Goal: Find specific page/section: Find specific page/section

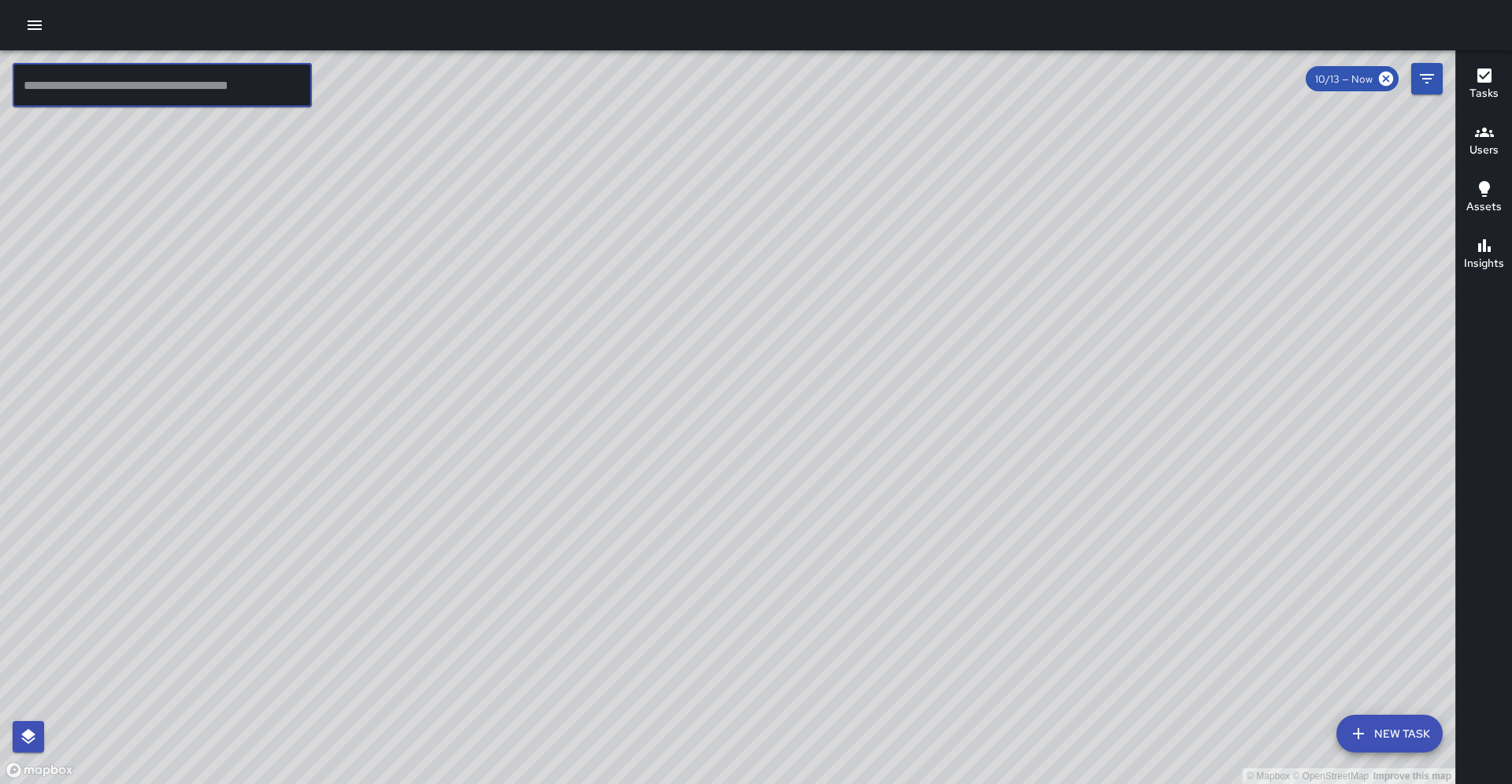
click at [143, 86] on input "text" at bounding box center [162, 85] width 300 height 44
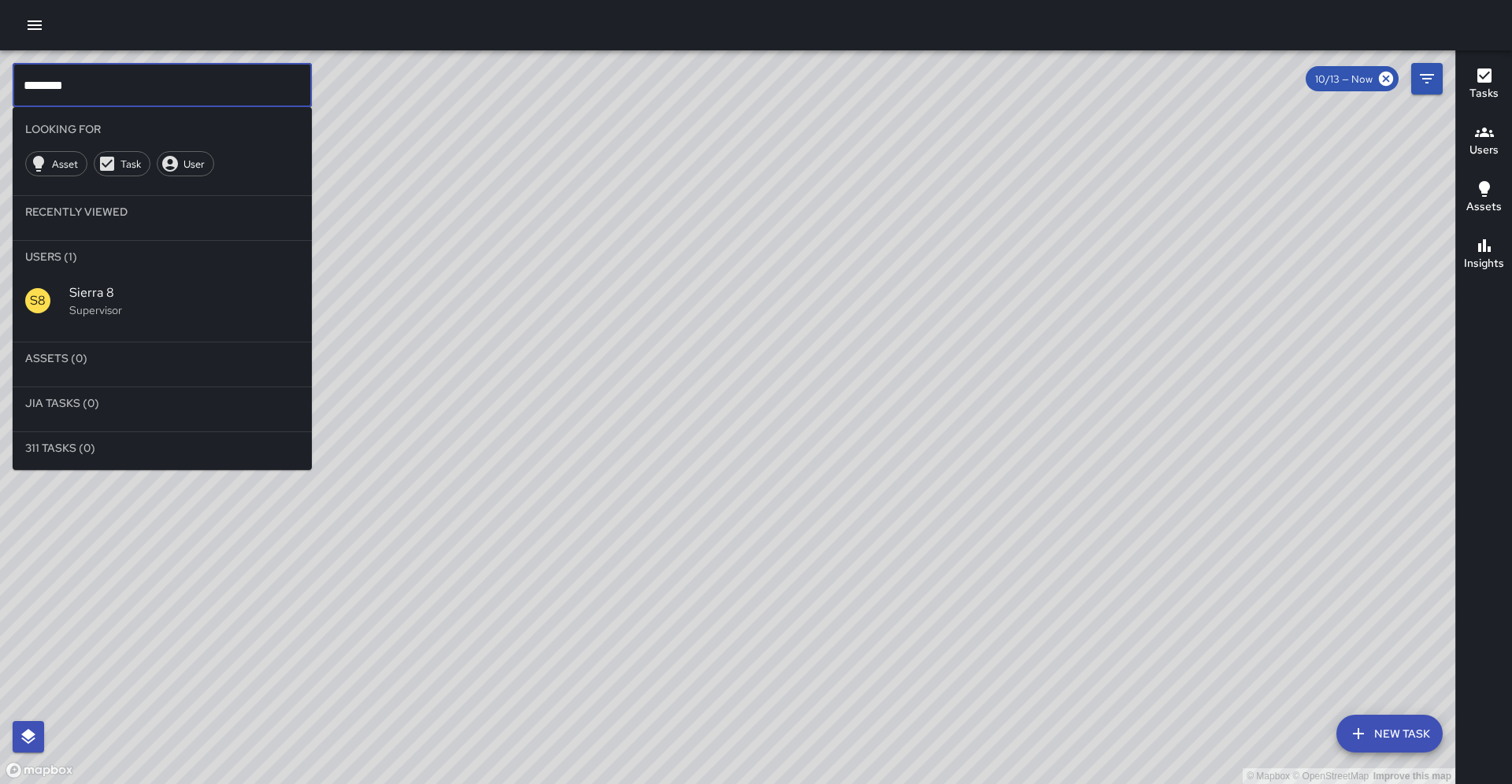
click at [125, 273] on div "S8 Sierra 8 Supervisor" at bounding box center [162, 300] width 300 height 57
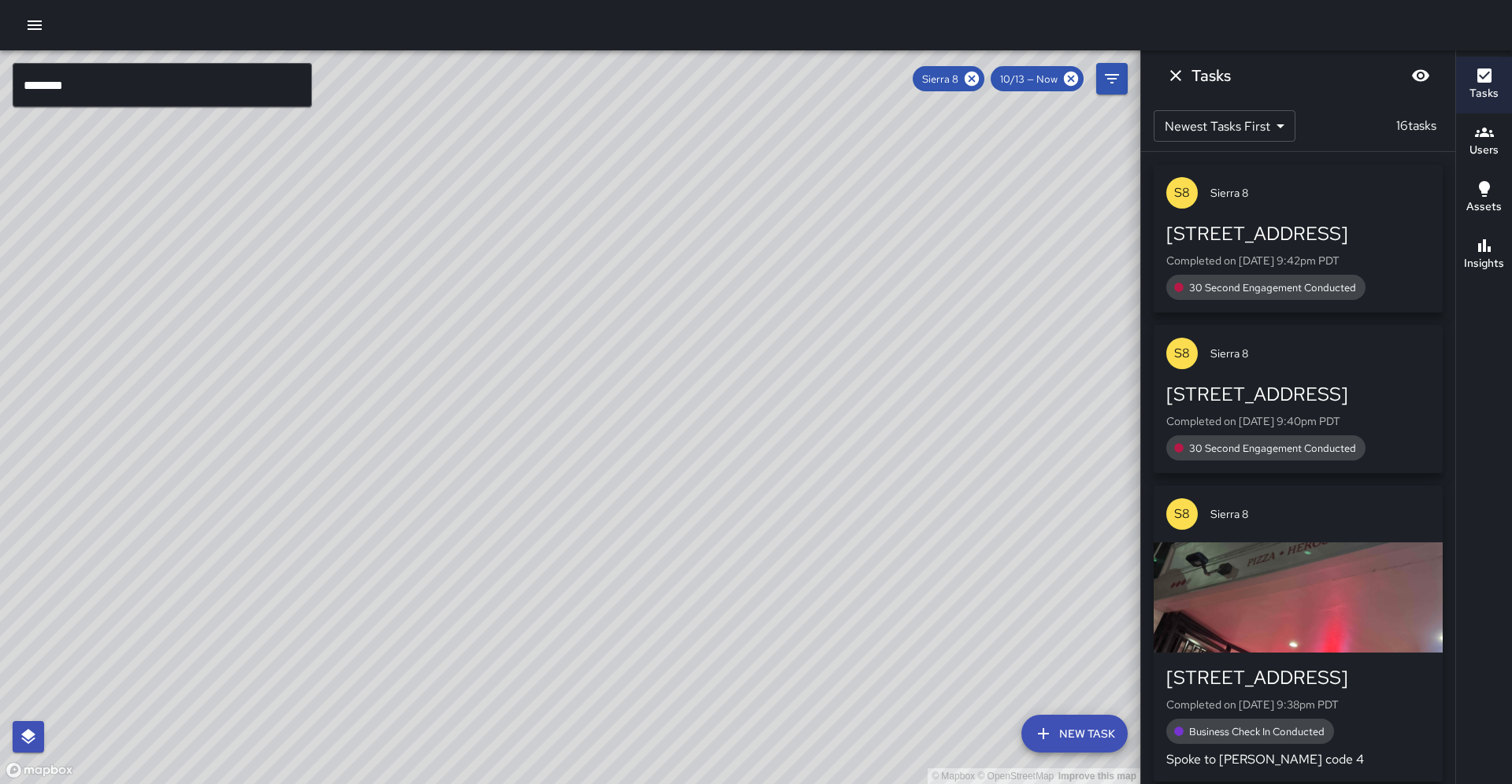
drag, startPoint x: 477, startPoint y: 423, endPoint x: 52, endPoint y: 409, distance: 425.2
click at [52, 409] on div "© Mapbox © OpenStreetMap Improve this map" at bounding box center [570, 417] width 1141 height 733
click at [978, 78] on icon at bounding box center [972, 79] width 14 height 14
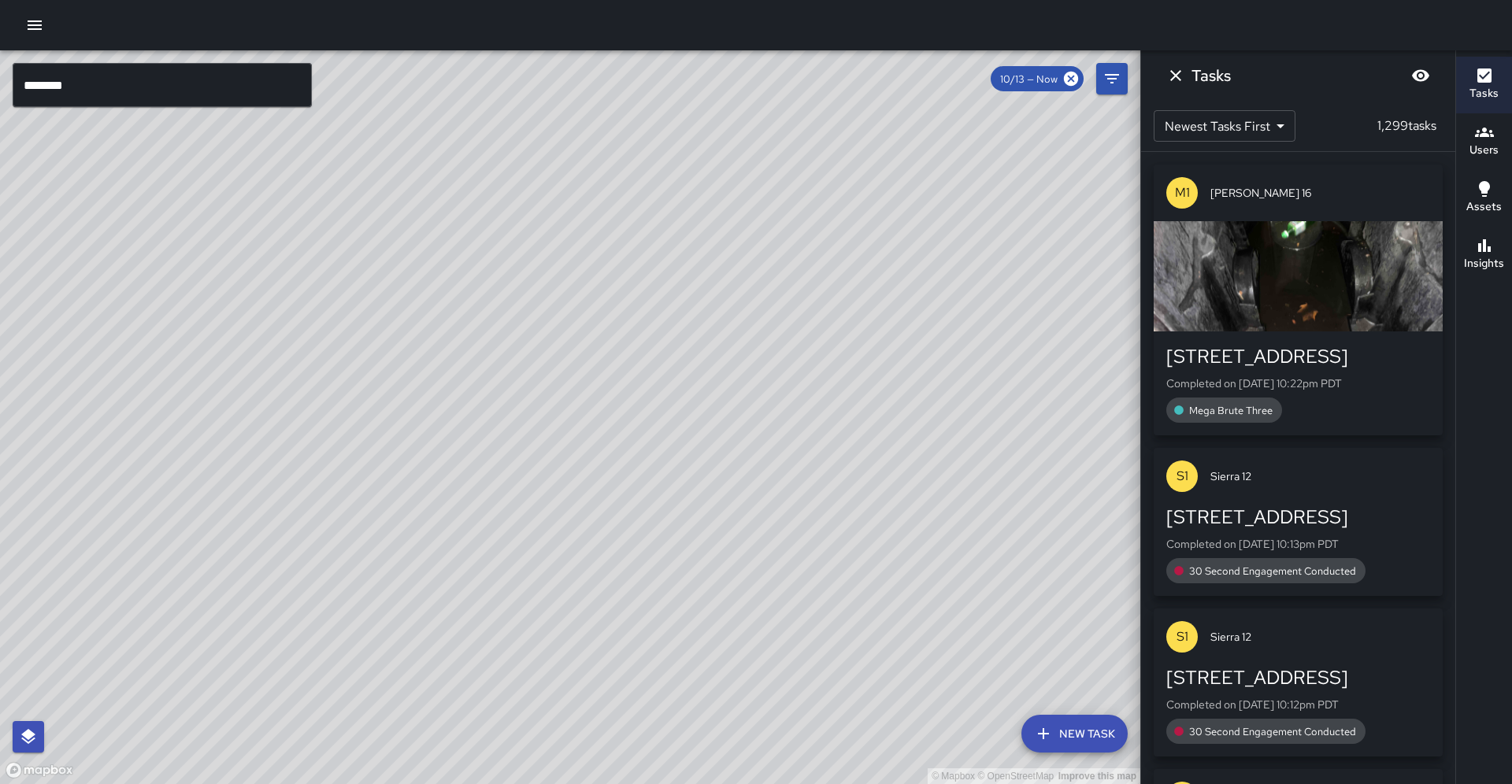
click at [134, 66] on input "********" at bounding box center [162, 85] width 300 height 44
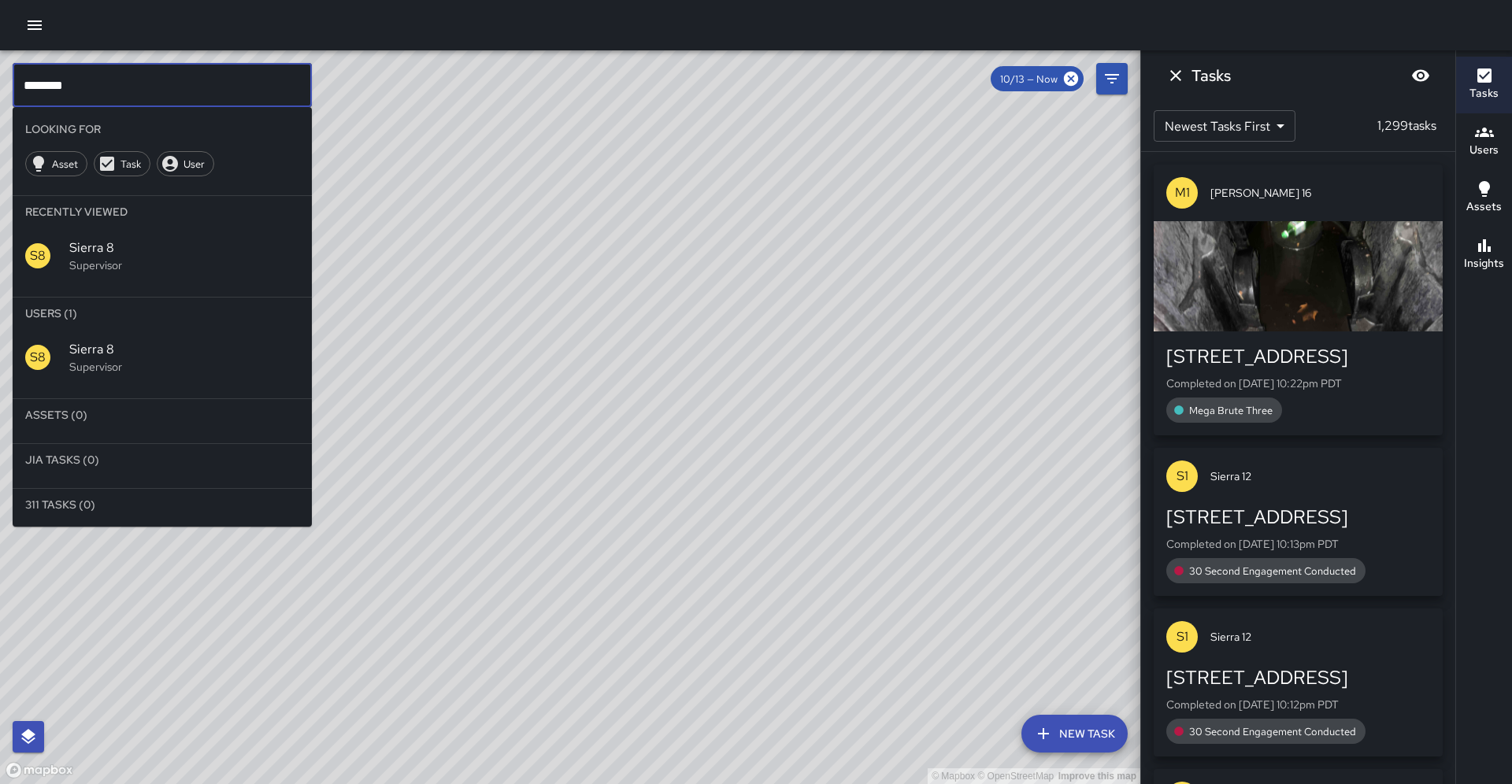
click at [129, 84] on input "********" at bounding box center [162, 85] width 300 height 44
click at [92, 345] on div "S9 Sierra 9 Supervisor" at bounding box center [162, 357] width 300 height 57
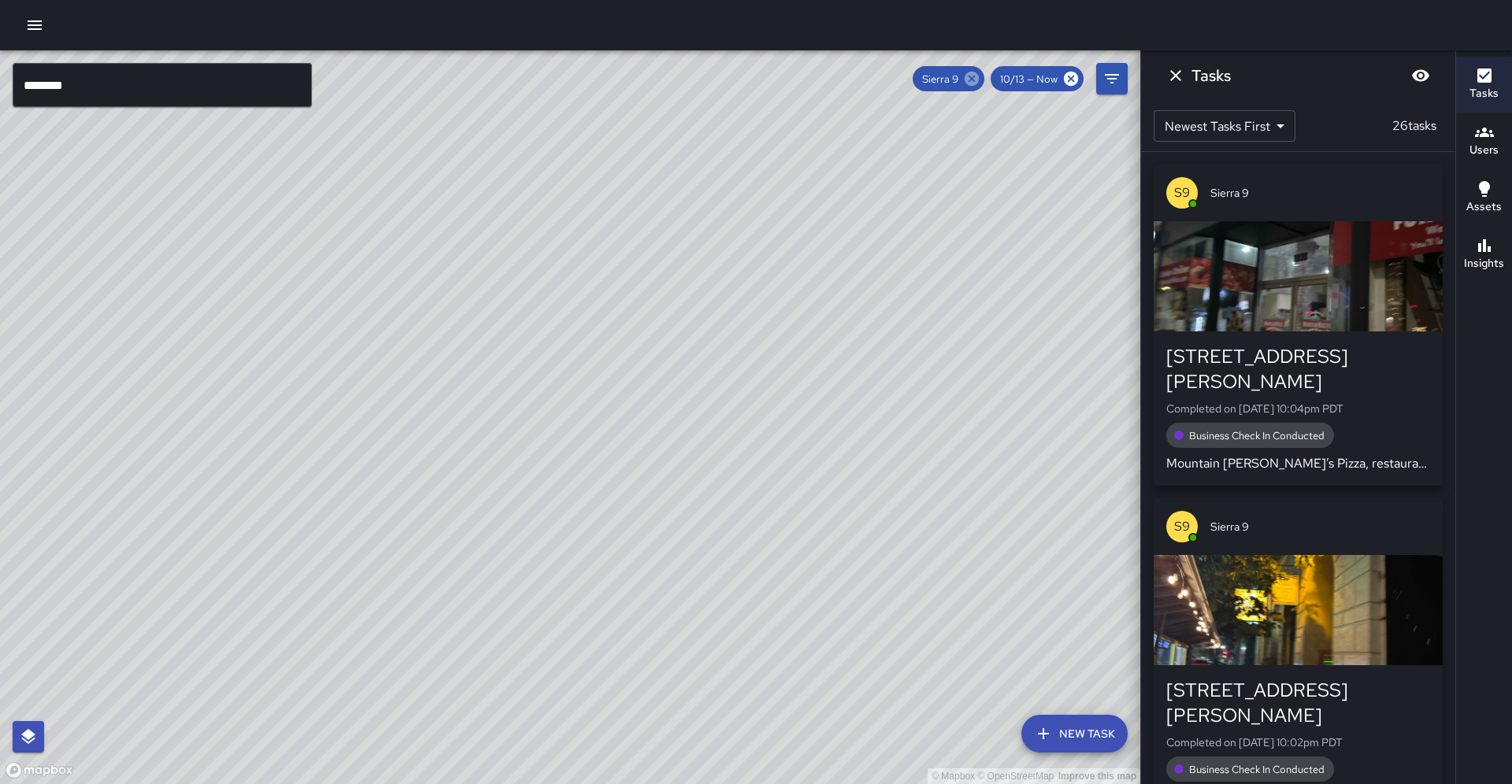
click at [978, 80] on icon at bounding box center [972, 79] width 14 height 14
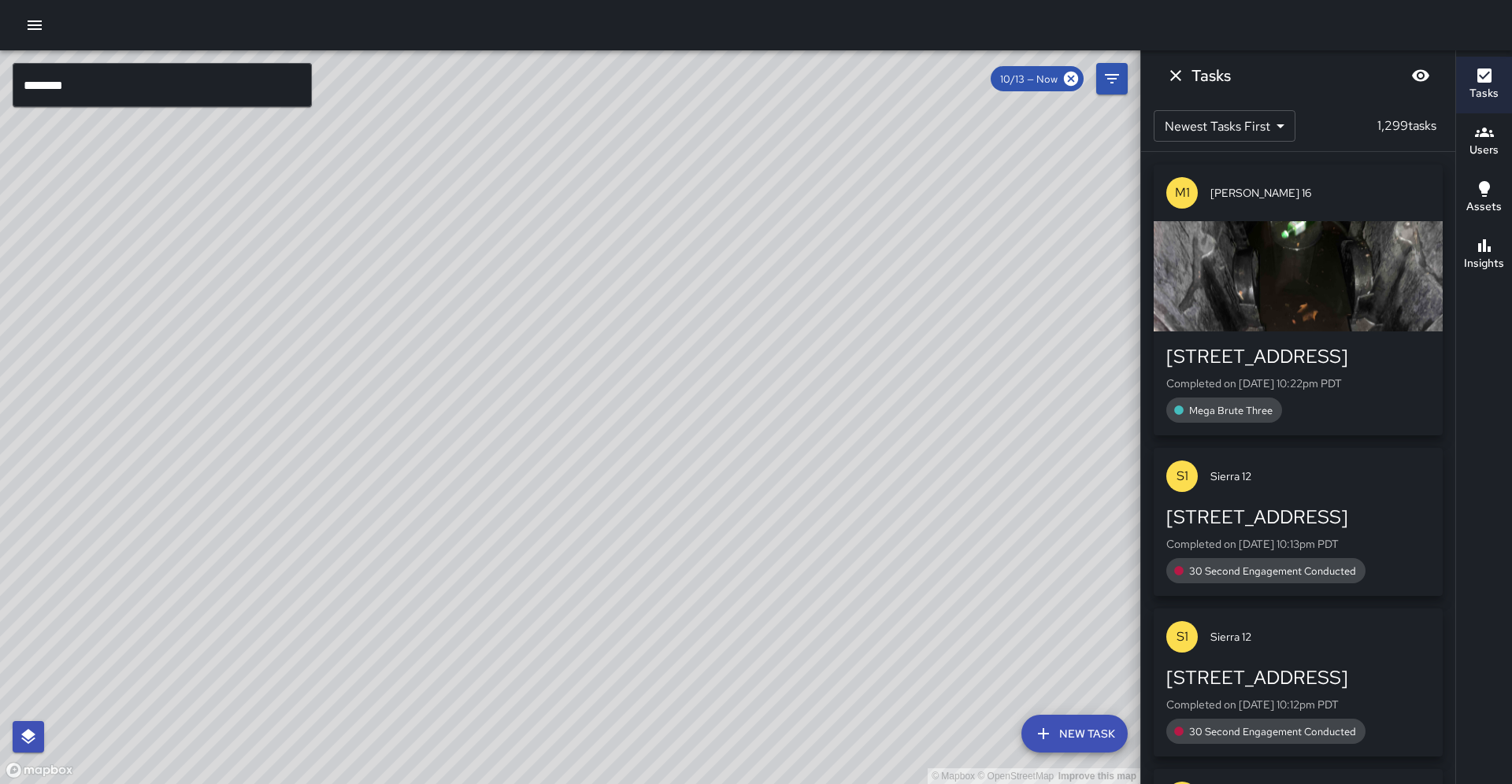
click at [90, 89] on input "********" at bounding box center [162, 85] width 300 height 44
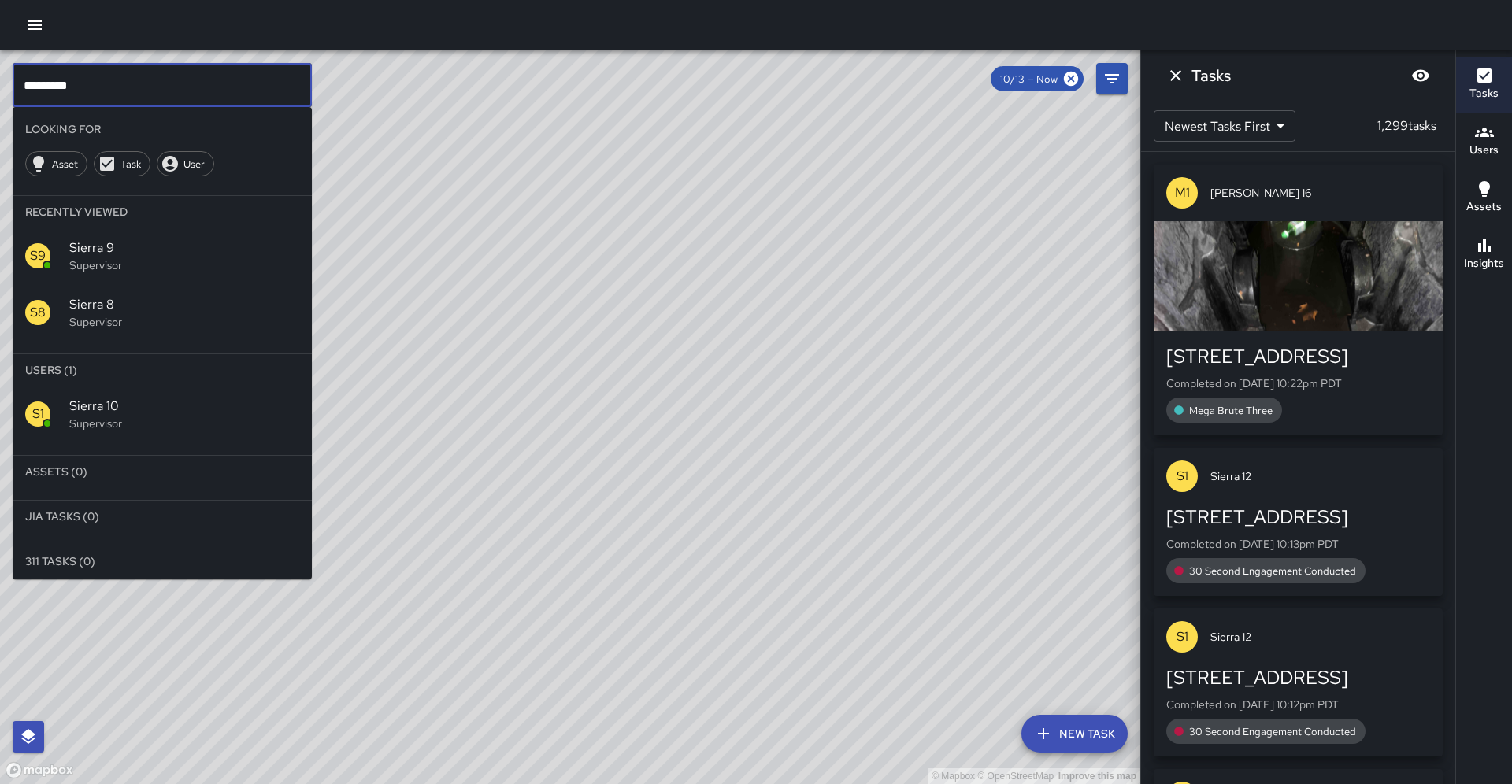
click at [166, 386] on div "S1 Sierra 10 Supervisor" at bounding box center [162, 414] width 300 height 57
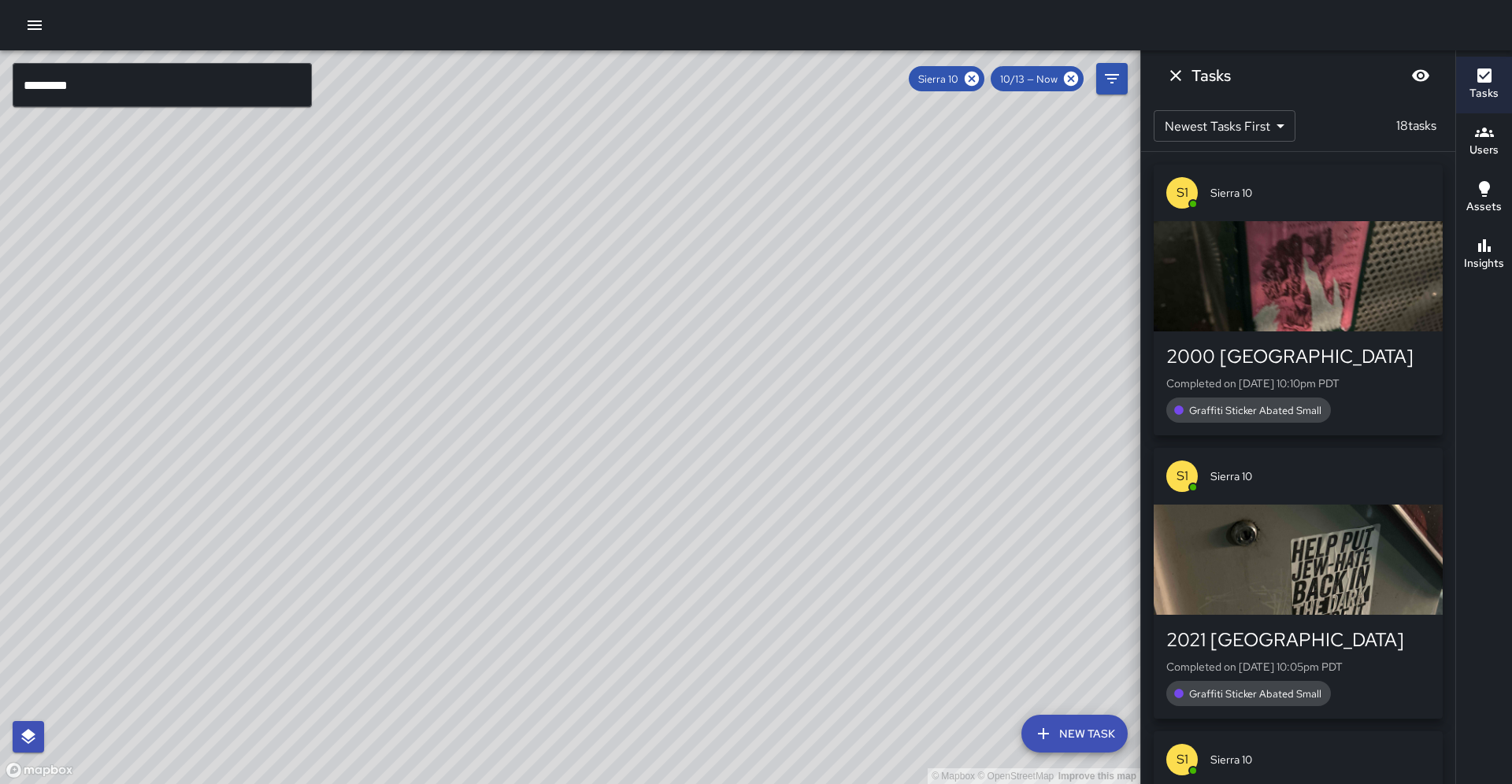
drag, startPoint x: 438, startPoint y: 251, endPoint x: 274, endPoint y: 468, distance: 272.0
click at [270, 472] on div "© Mapbox © OpenStreetMap Improve this map" at bounding box center [570, 417] width 1141 height 733
click at [980, 81] on icon at bounding box center [972, 78] width 17 height 17
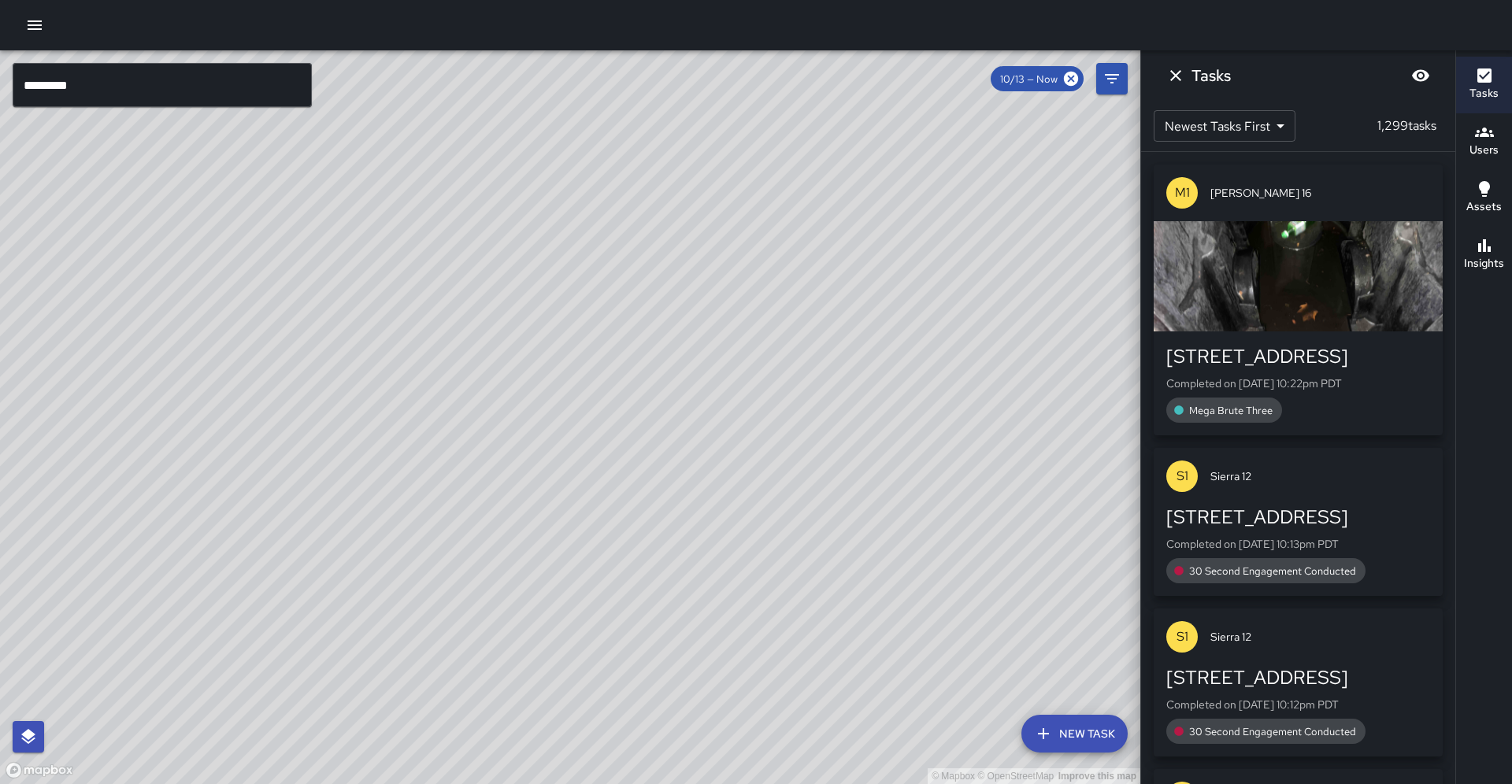
click at [260, 87] on input "*********" at bounding box center [162, 85] width 300 height 44
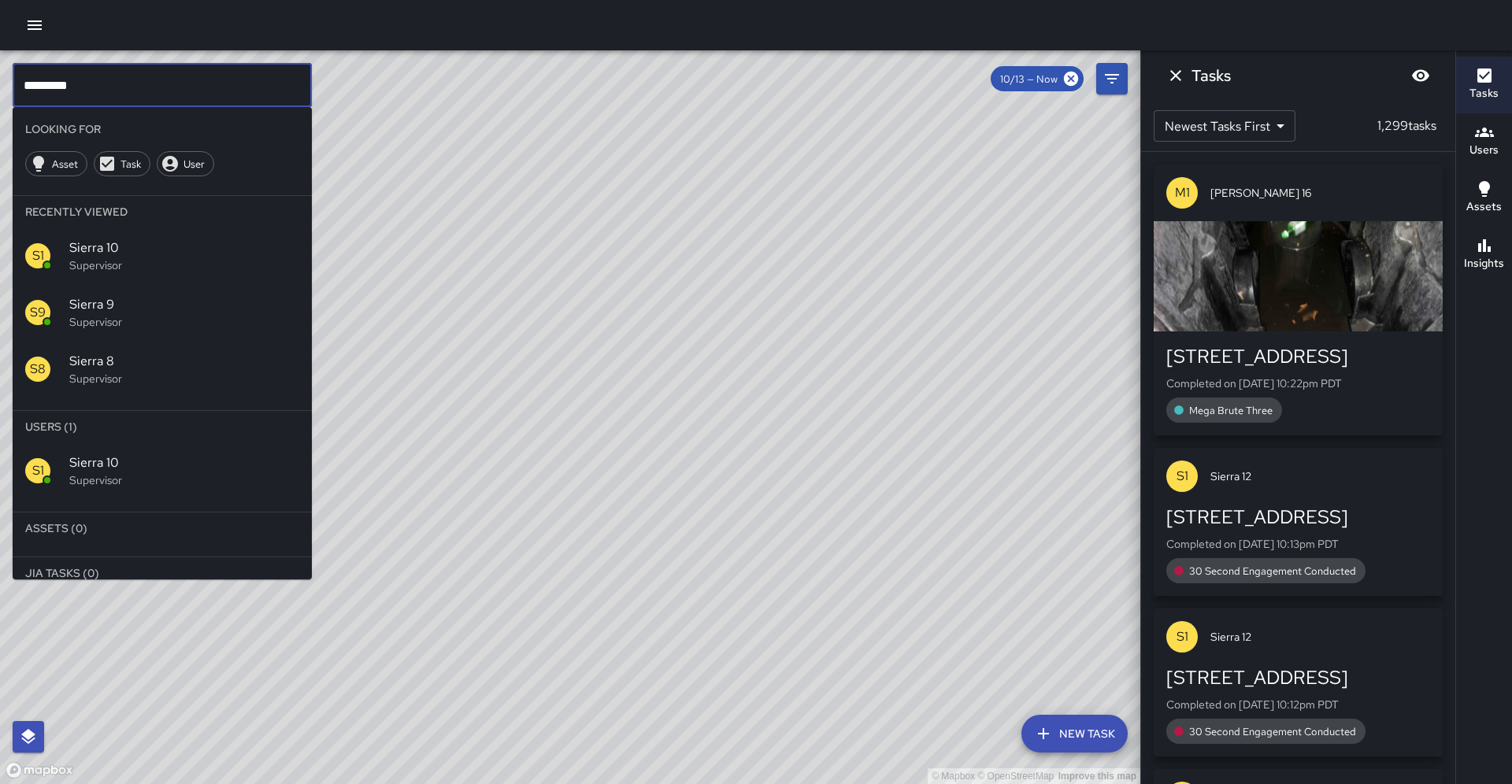
click at [260, 87] on input "*********" at bounding box center [162, 85] width 300 height 44
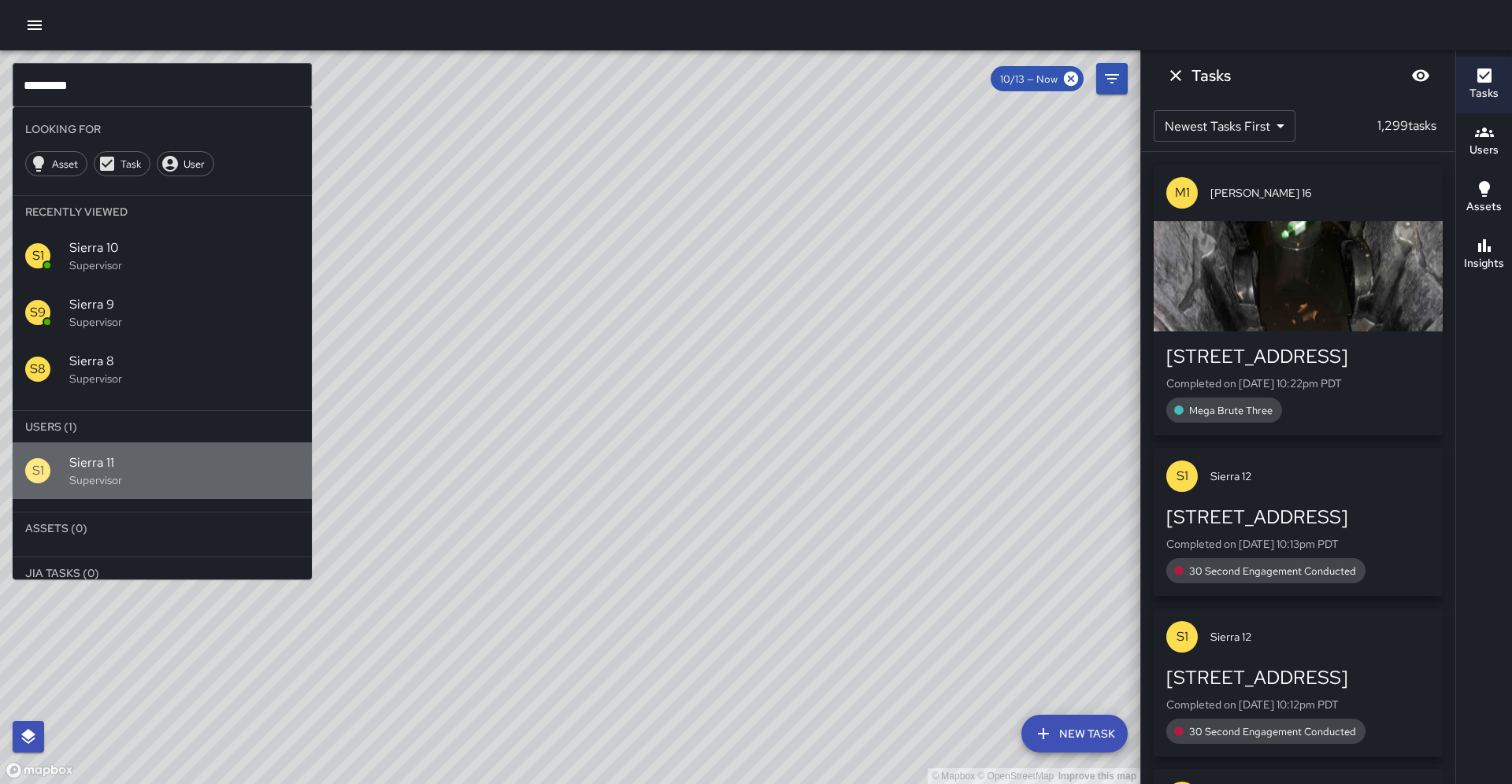
drag, startPoint x: 259, startPoint y: 438, endPoint x: 276, endPoint y: 441, distance: 17.3
click at [259, 473] on p "Supervisor" at bounding box center [184, 481] width 230 height 16
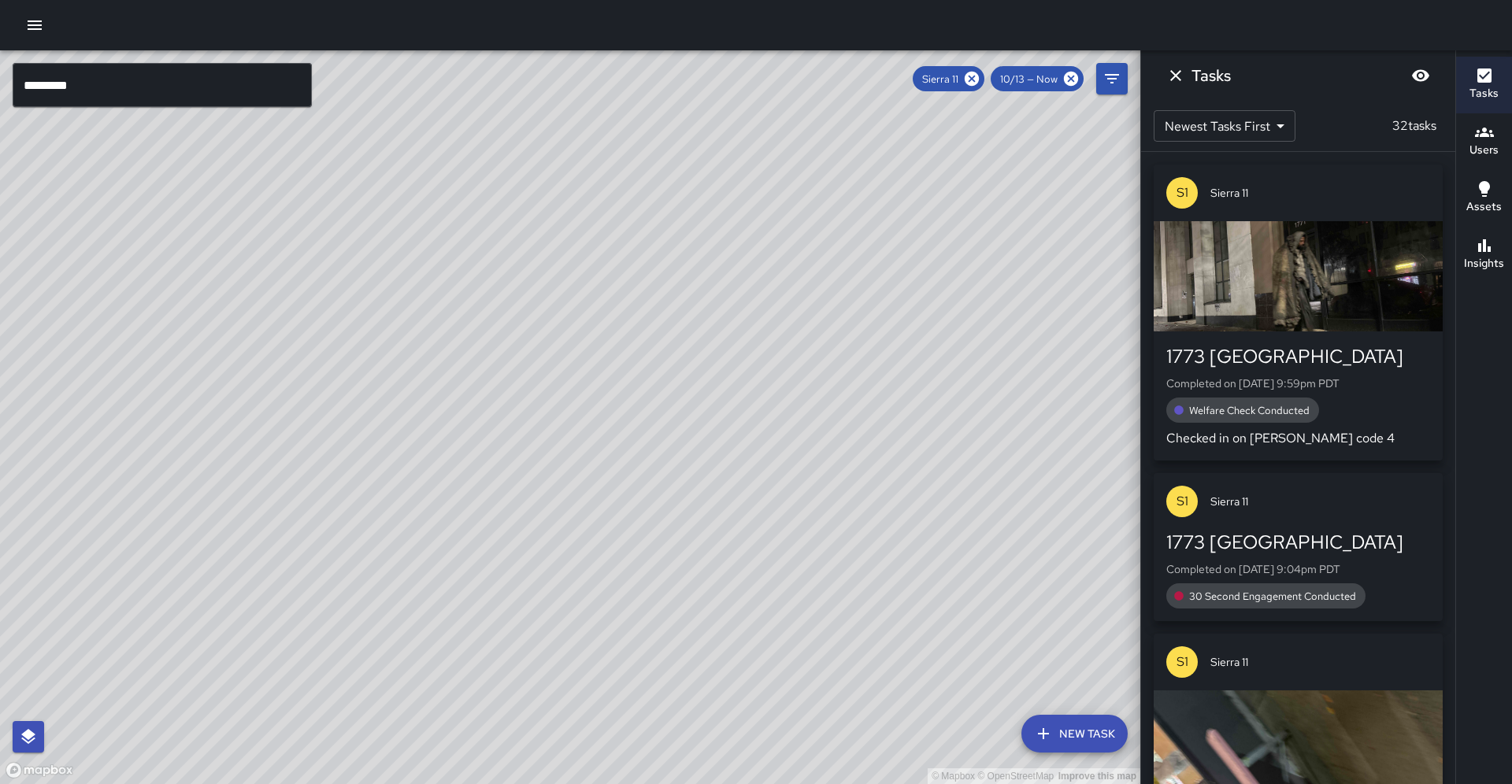
drag, startPoint x: 312, startPoint y: 511, endPoint x: 447, endPoint y: 332, distance: 224.2
click at [447, 332] on div "© Mapbox © OpenStreetMap Improve this map" at bounding box center [570, 417] width 1141 height 733
click at [978, 83] on icon at bounding box center [972, 79] width 14 height 14
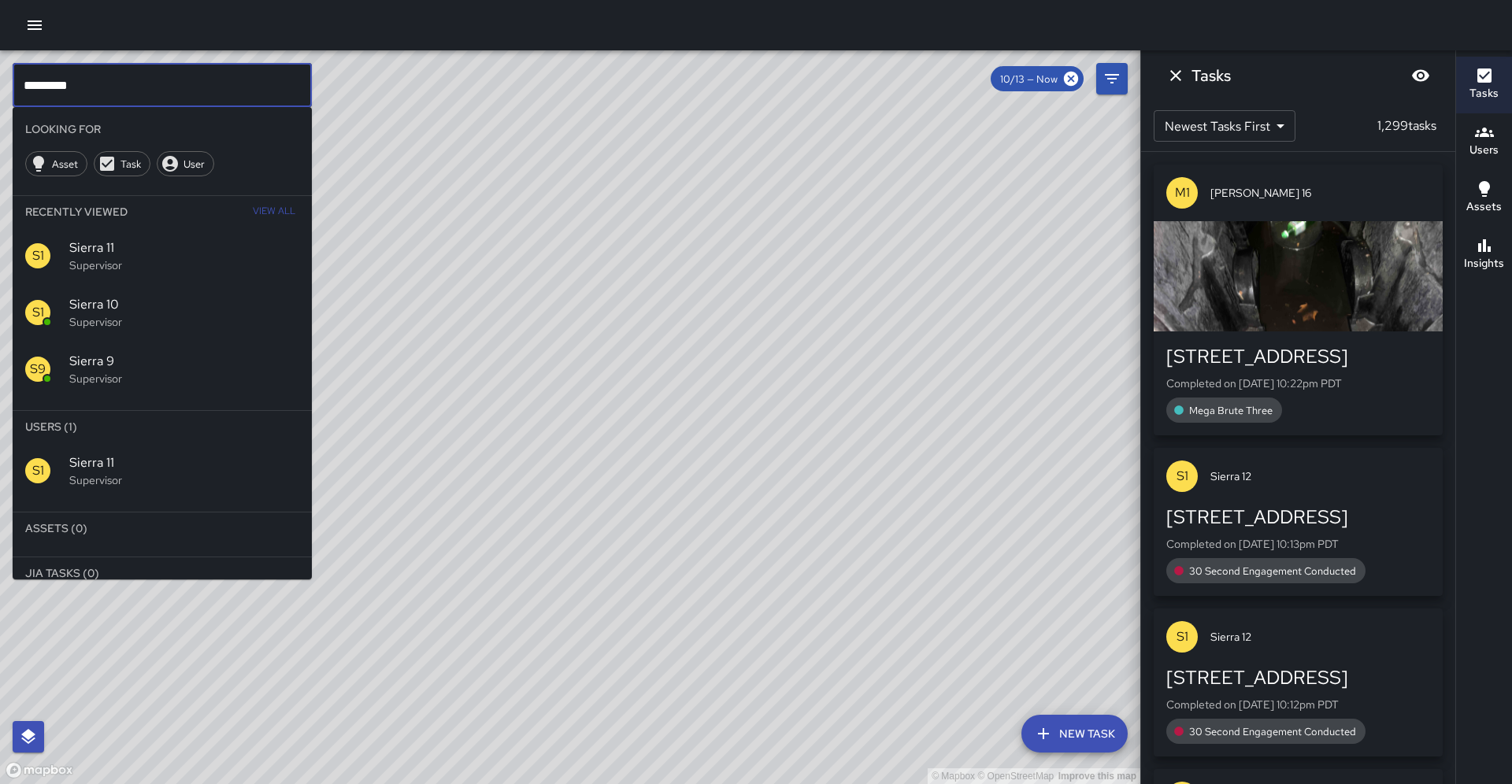
click at [142, 89] on input "*********" at bounding box center [162, 85] width 300 height 44
click at [110, 228] on div "S1 Sierra 11 Supervisor" at bounding box center [162, 256] width 300 height 57
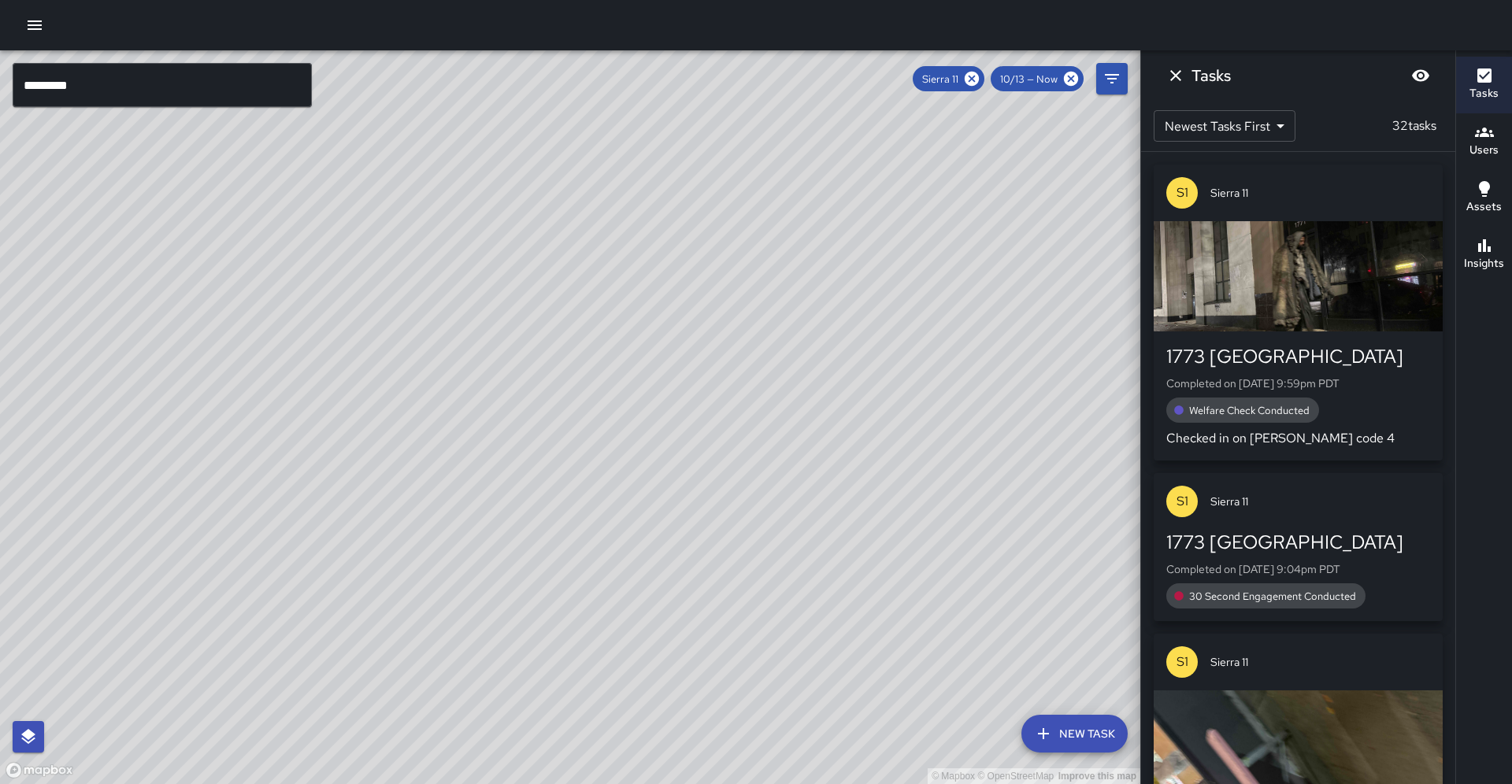
drag, startPoint x: 366, startPoint y: 424, endPoint x: 413, endPoint y: 361, distance: 78.6
click at [413, 361] on div "© Mapbox © OpenStreetMap Improve this map" at bounding box center [570, 417] width 1141 height 733
drag, startPoint x: 339, startPoint y: 357, endPoint x: 398, endPoint y: 340, distance: 61.4
click at [398, 339] on div "© Mapbox © OpenStreetMap Improve this map" at bounding box center [570, 417] width 1141 height 733
click at [980, 80] on icon at bounding box center [972, 78] width 17 height 17
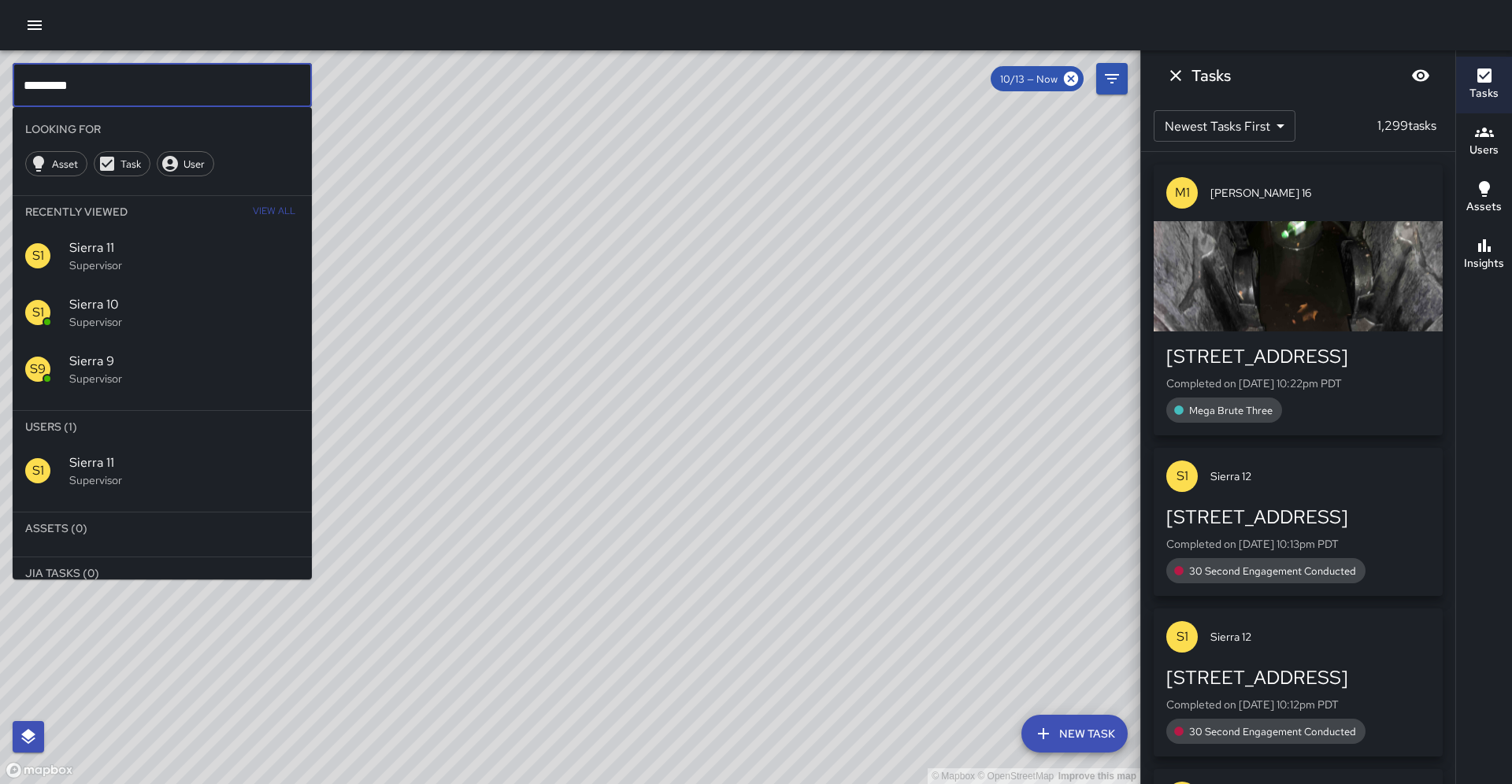
click at [279, 89] on input "*********" at bounding box center [162, 85] width 300 height 44
click at [194, 449] on div "S1 Sierra 12 Supervisor" at bounding box center [162, 471] width 300 height 57
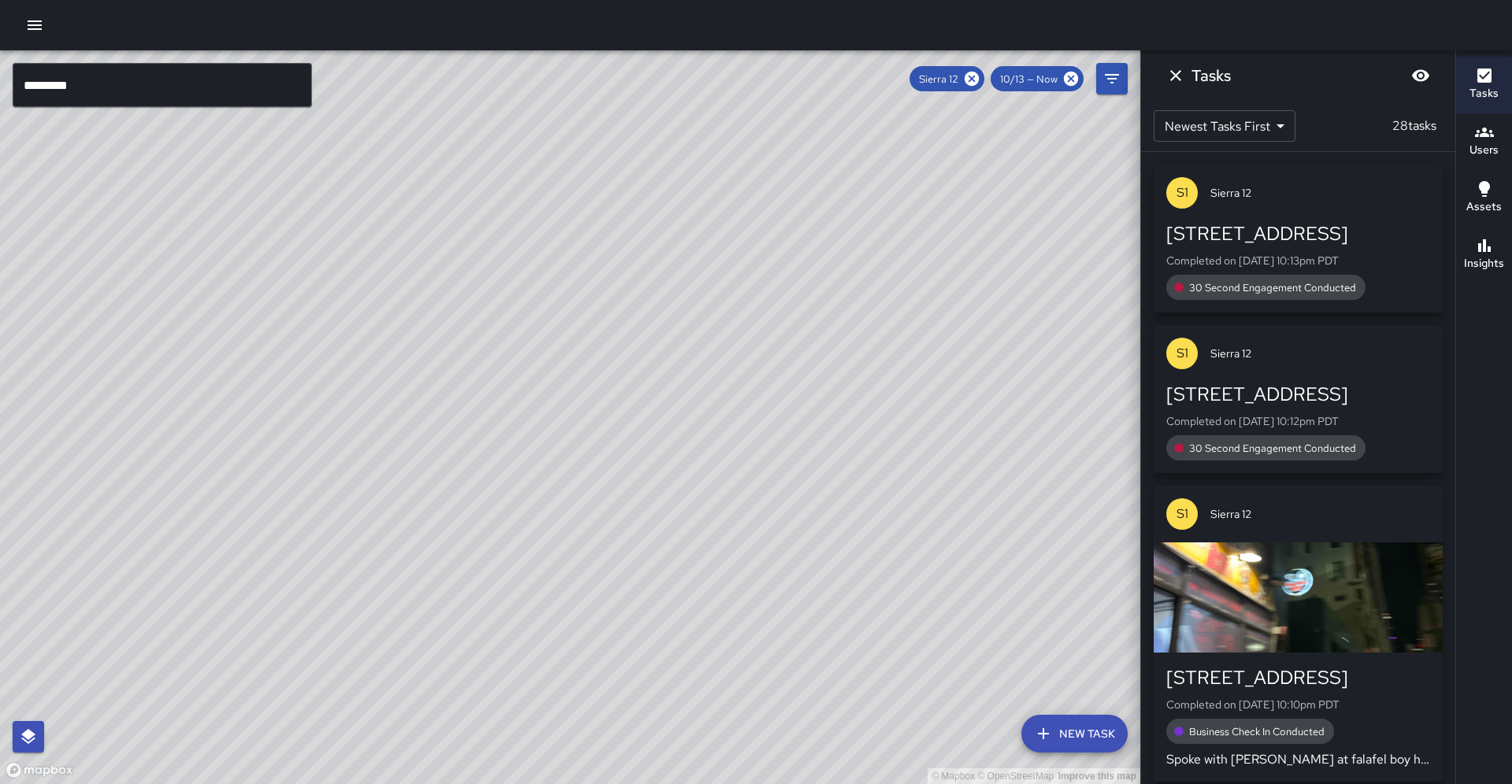
drag, startPoint x: 479, startPoint y: 369, endPoint x: 414, endPoint y: 475, distance: 124.3
click at [414, 475] on div "© Mapbox © OpenStreetMap Improve this map" at bounding box center [570, 417] width 1141 height 733
click at [978, 82] on icon at bounding box center [972, 79] width 14 height 14
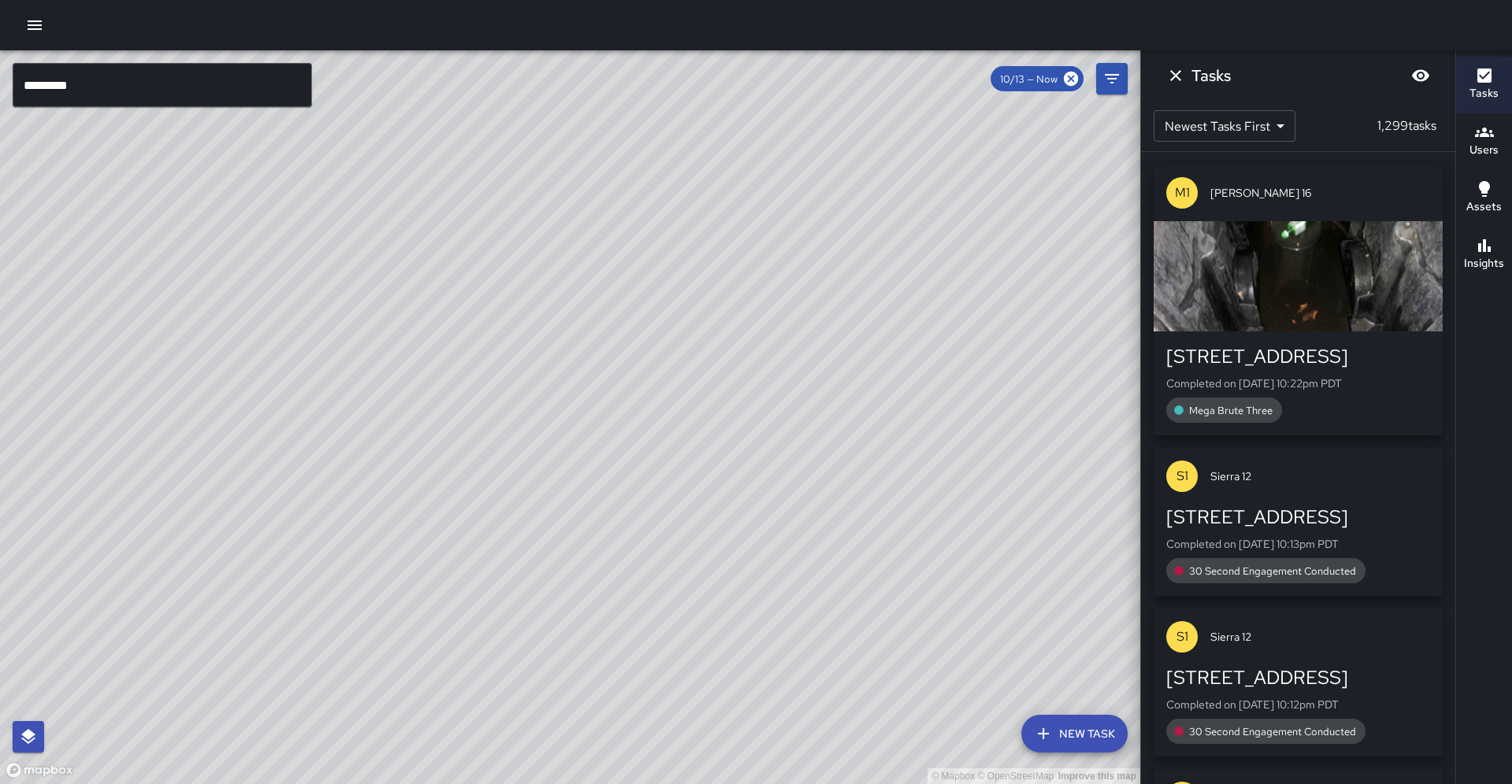
click at [105, 78] on input "*********" at bounding box center [162, 85] width 300 height 44
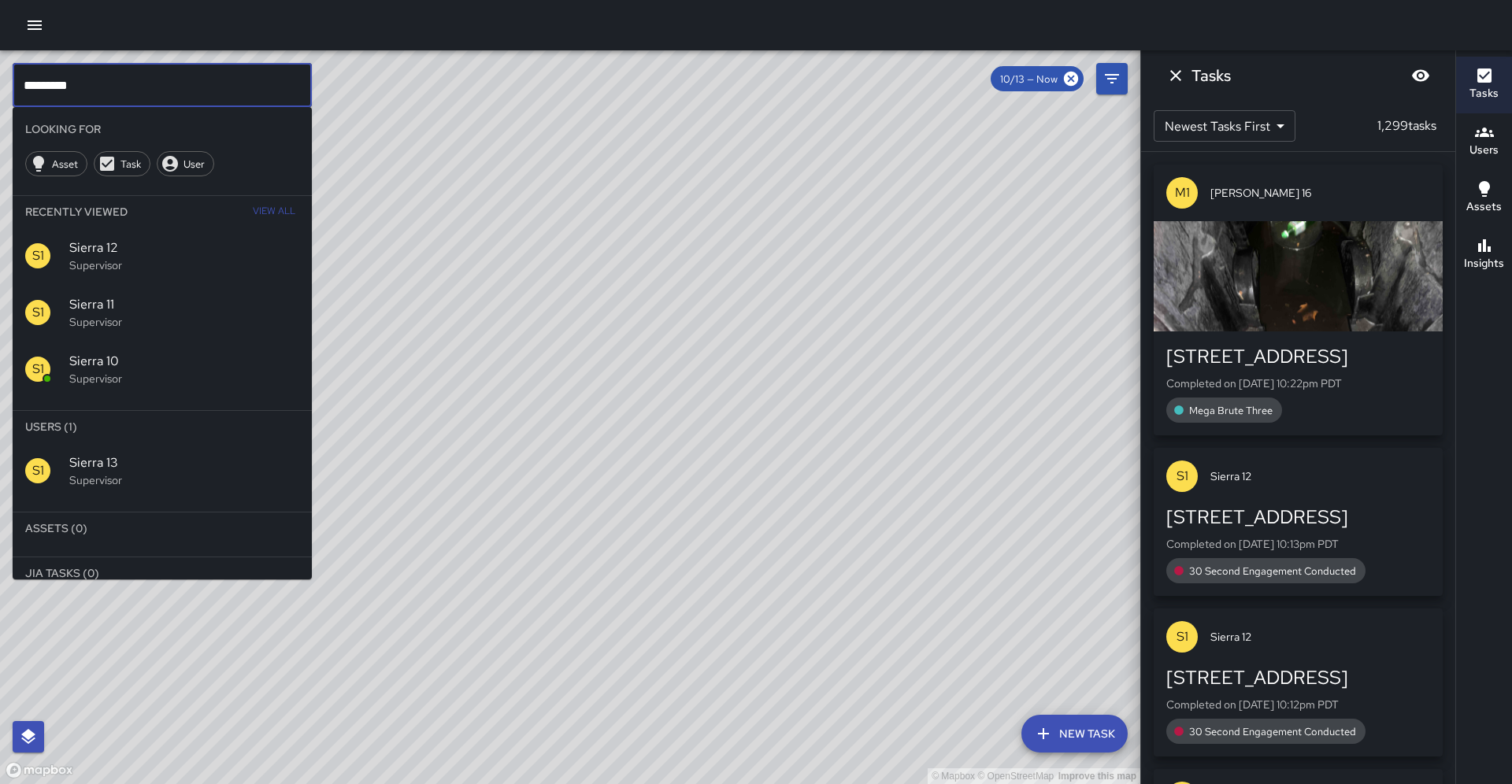
click at [105, 443] on div "S1 Sierra 13 Supervisor" at bounding box center [162, 471] width 300 height 57
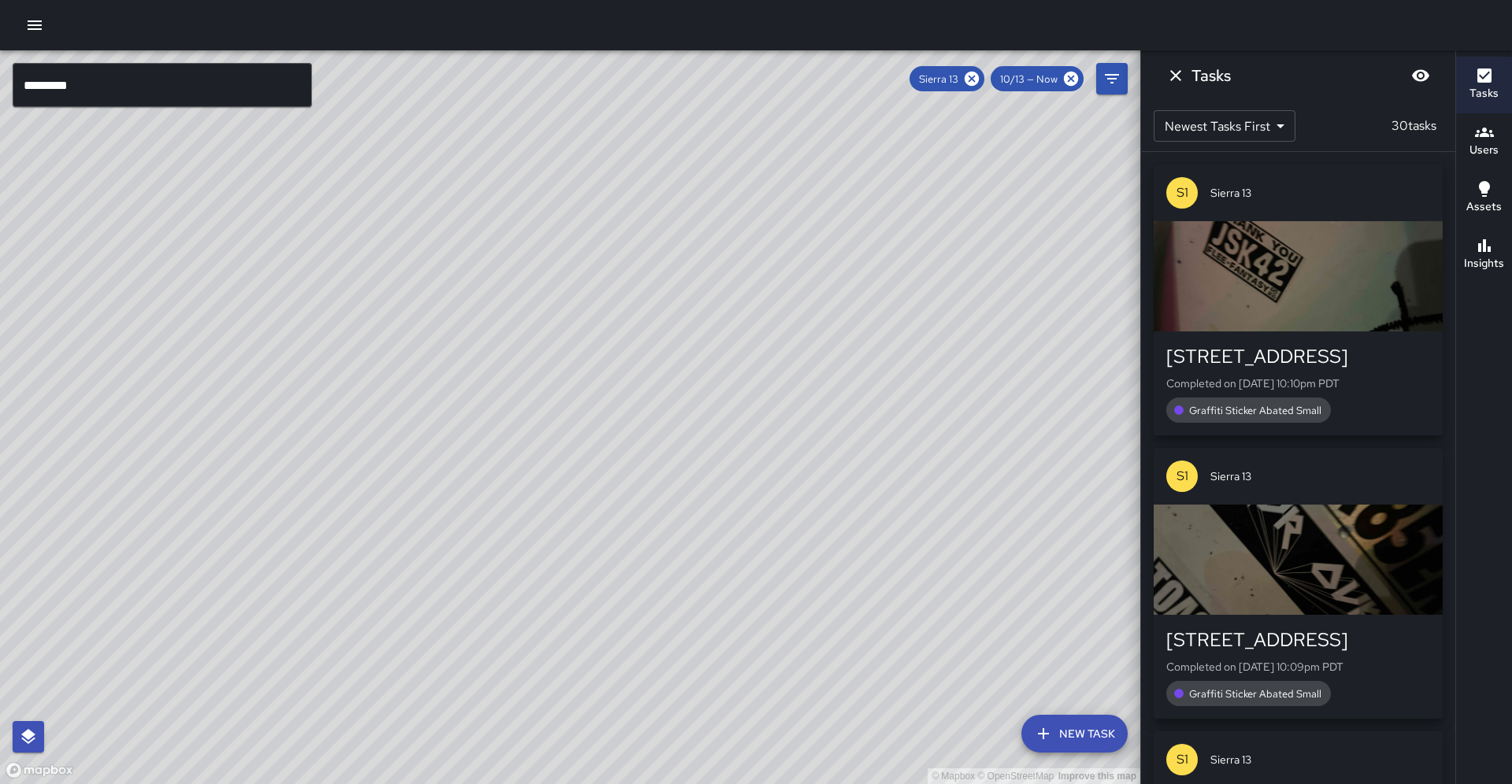
drag, startPoint x: 363, startPoint y: 352, endPoint x: 232, endPoint y: 579, distance: 262.1
click at [233, 580] on div "© Mapbox © OpenStreetMap Improve this map" at bounding box center [570, 417] width 1141 height 733
click at [978, 81] on icon at bounding box center [972, 78] width 17 height 17
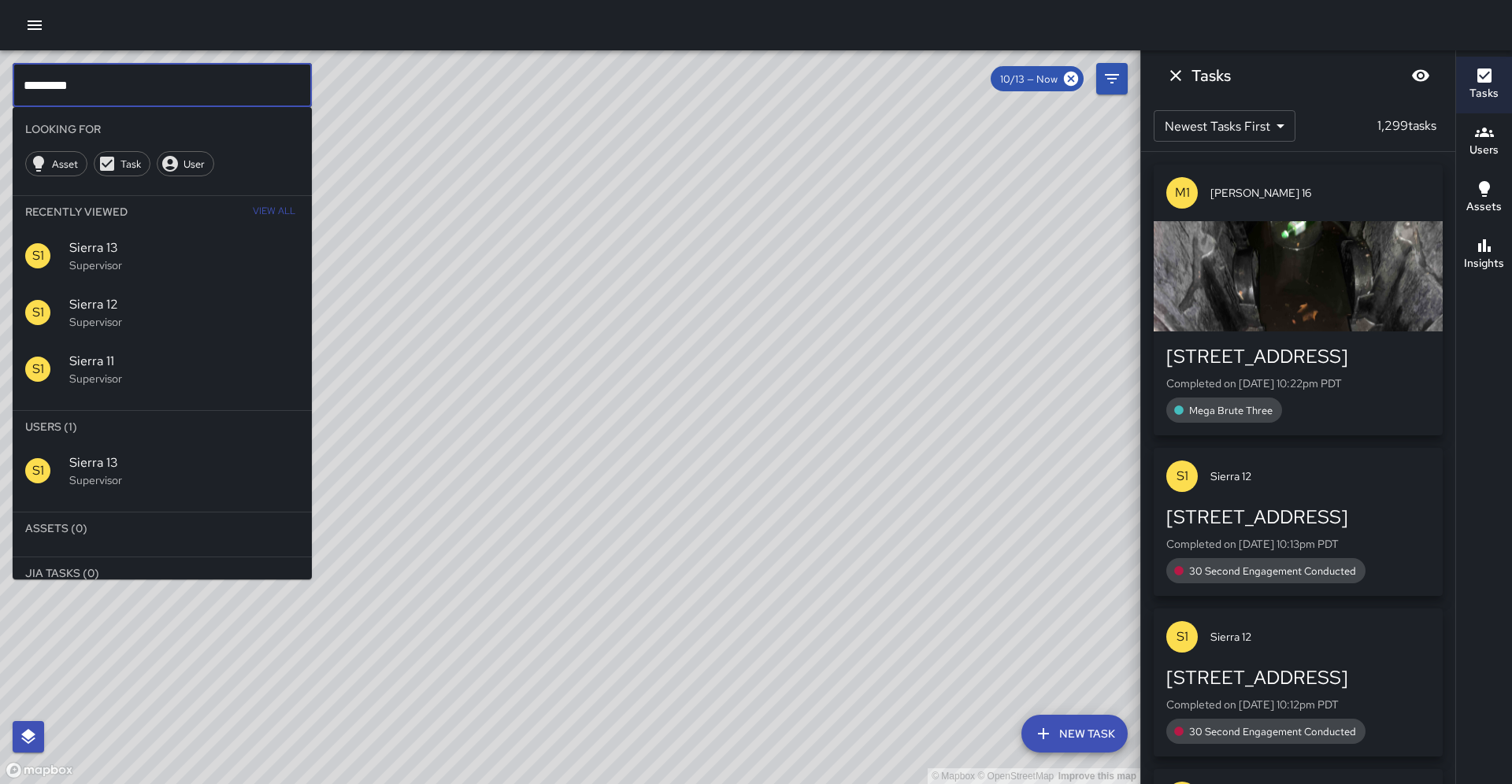
click at [221, 79] on input "*********" at bounding box center [162, 85] width 300 height 44
click at [92, 473] on p "Supervisor" at bounding box center [184, 481] width 230 height 16
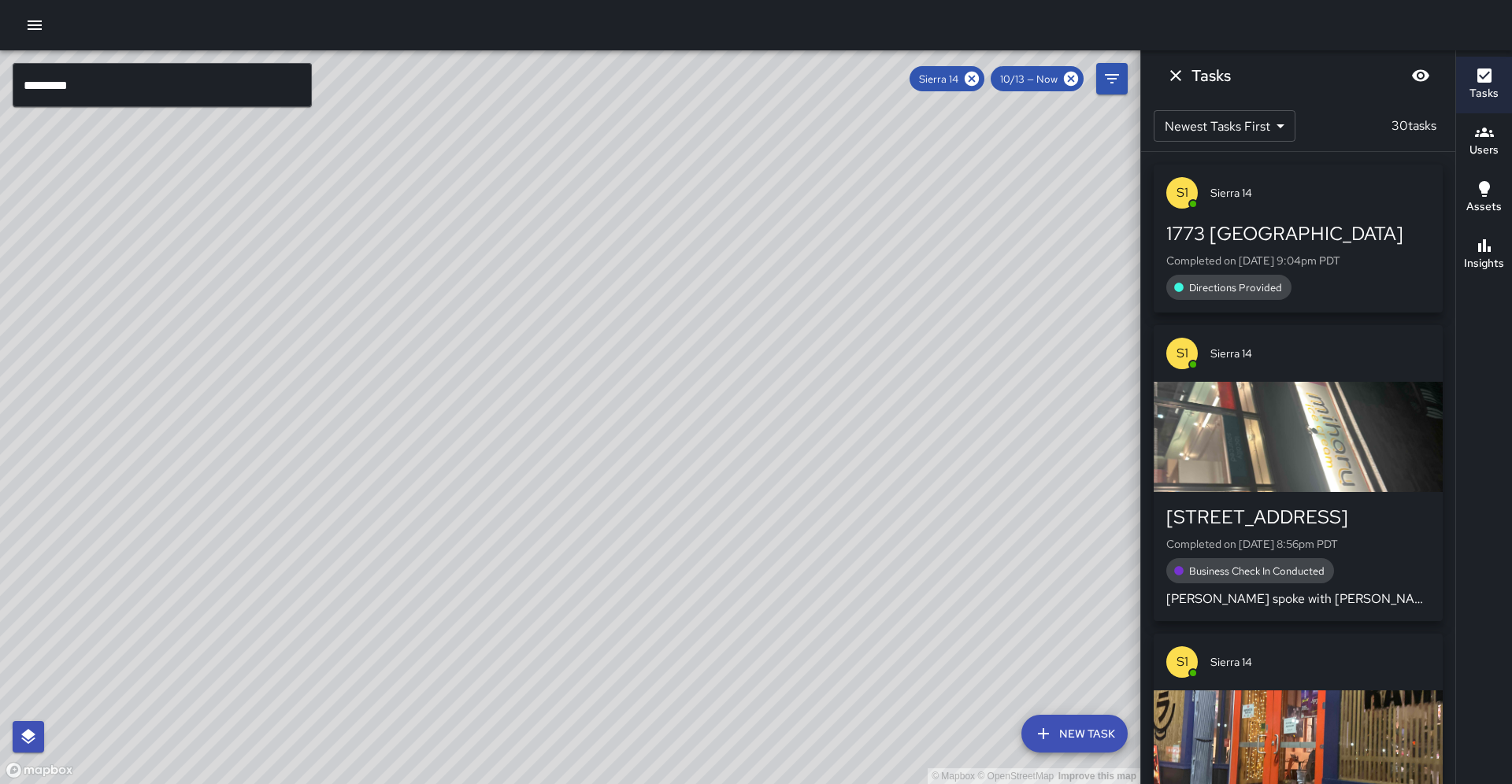
drag, startPoint x: 152, startPoint y: 479, endPoint x: 284, endPoint y: 268, distance: 248.9
click at [285, 267] on div "© Mapbox © OpenStreetMap Improve this map" at bounding box center [570, 417] width 1141 height 733
click at [980, 76] on icon at bounding box center [972, 78] width 17 height 17
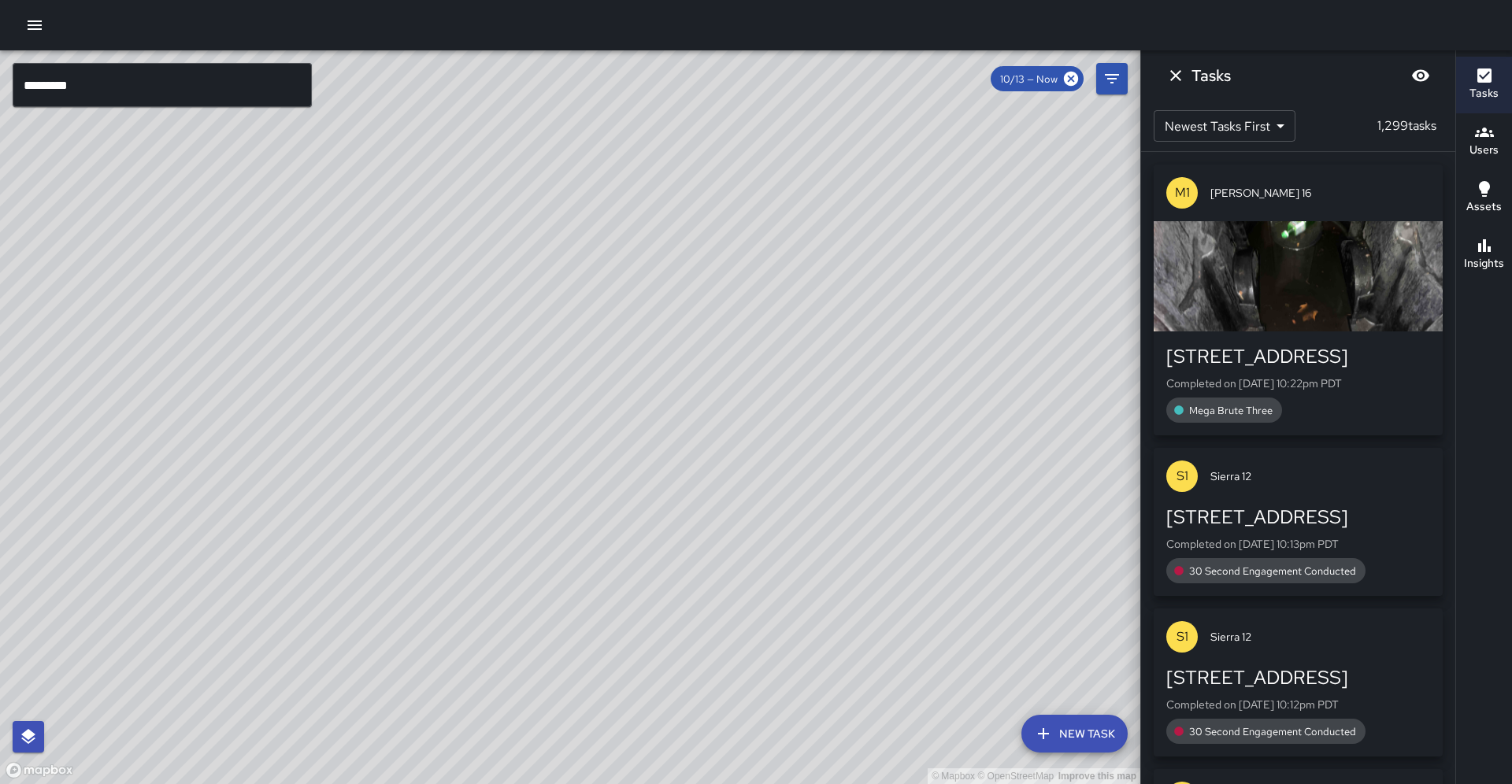
click at [78, 92] on input "*********" at bounding box center [162, 85] width 300 height 44
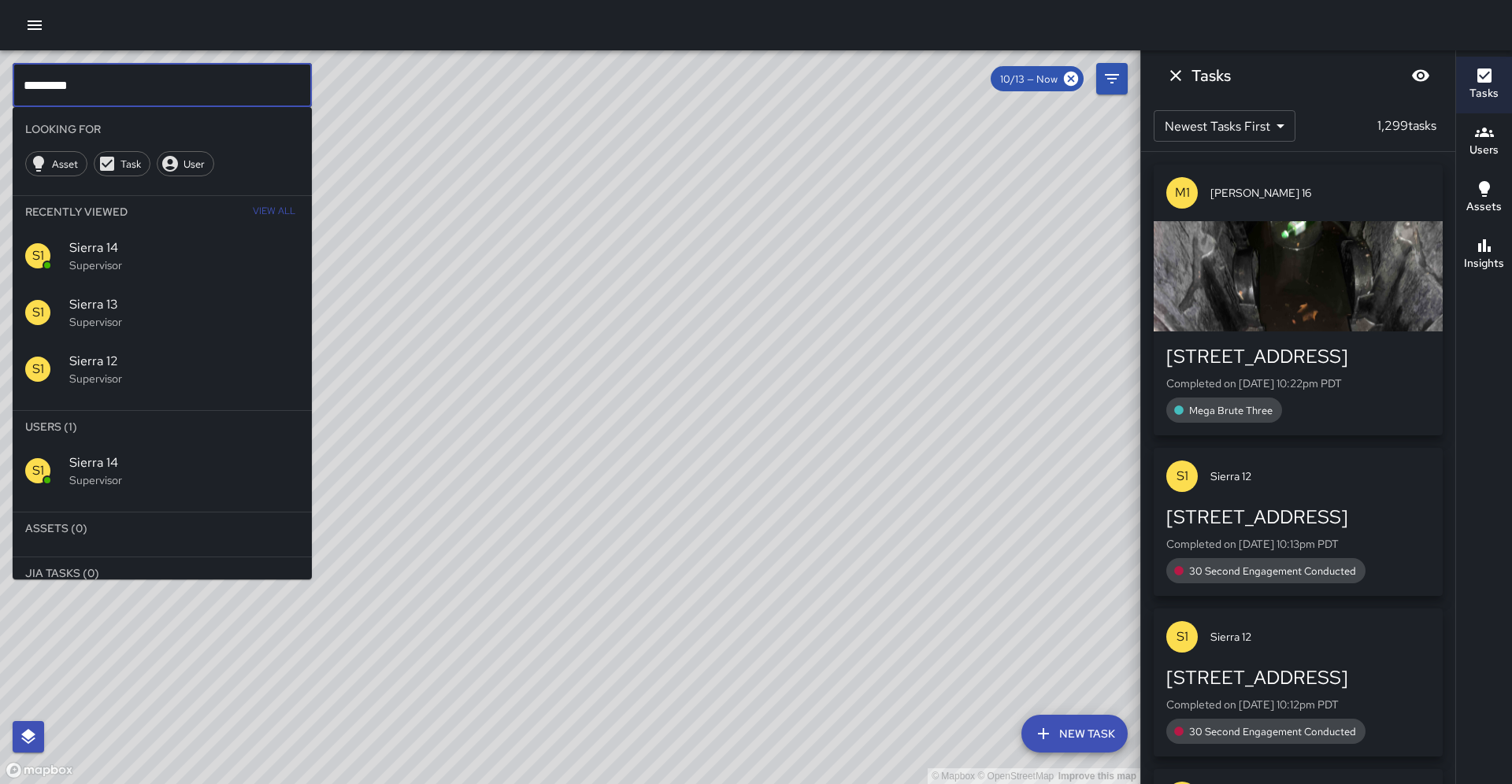
click at [78, 92] on input "*********" at bounding box center [162, 85] width 300 height 44
type input "*******"
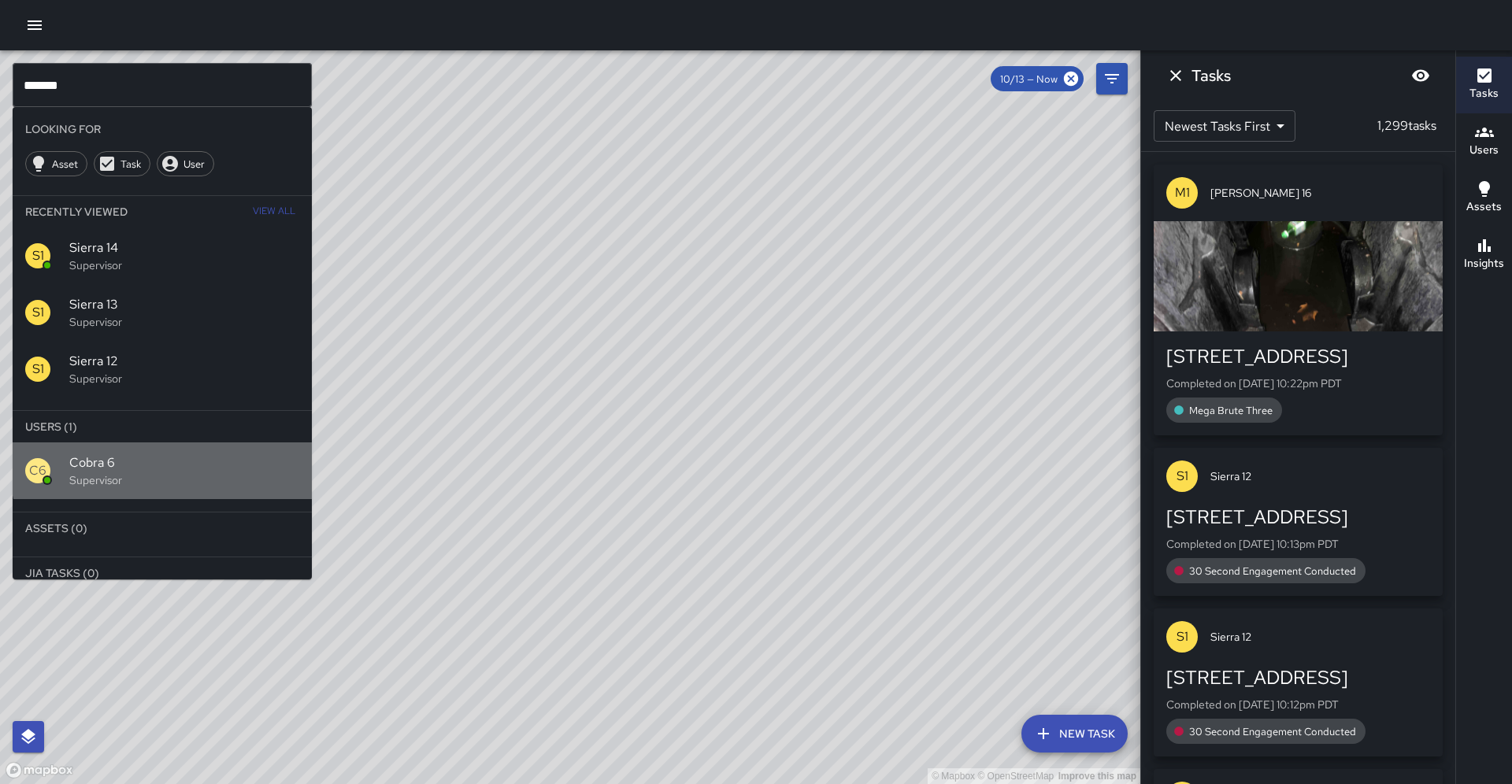
drag, startPoint x: 163, startPoint y: 424, endPoint x: 164, endPoint y: 408, distance: 16.0
click at [163, 454] on span "Cobra 6" at bounding box center [184, 463] width 230 height 19
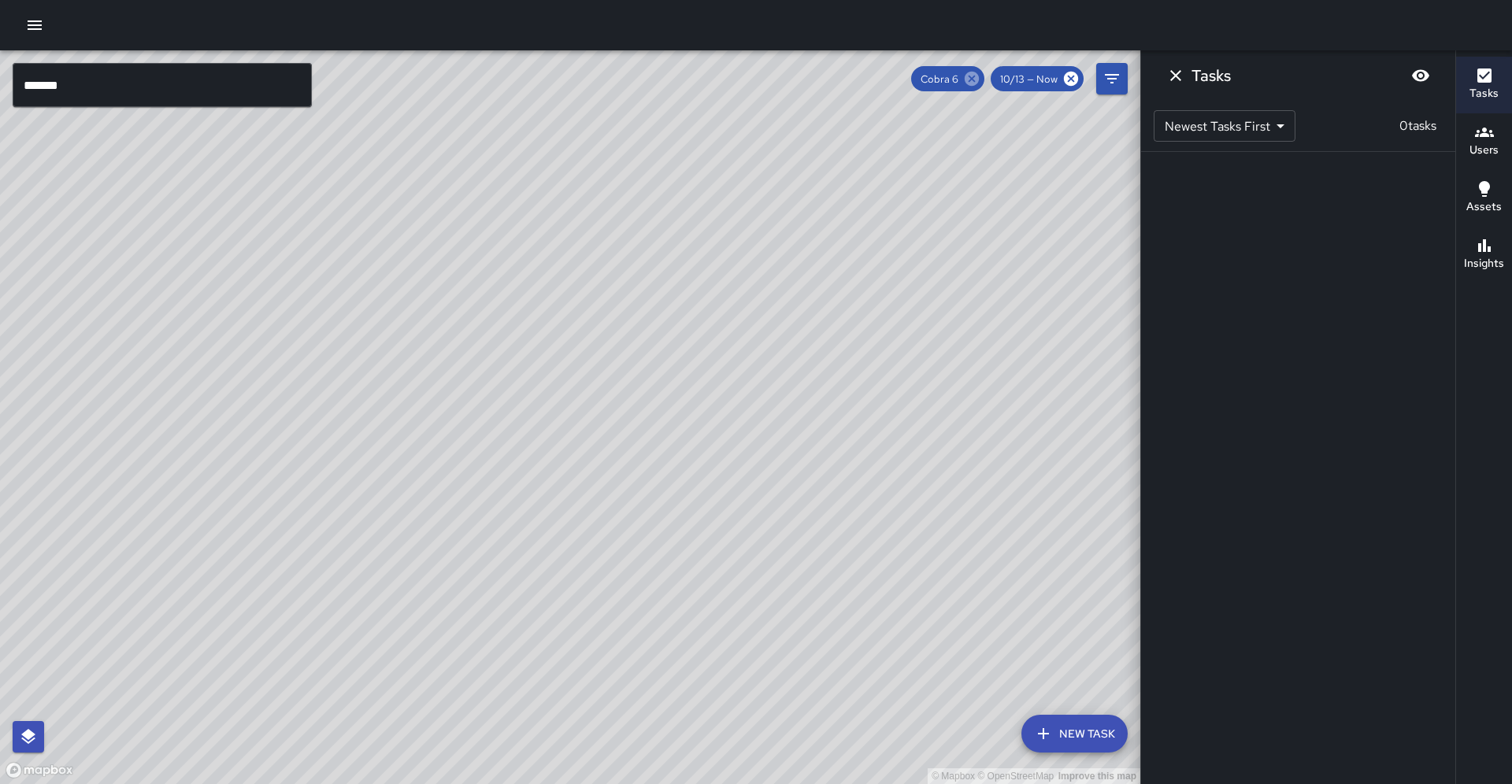
click at [976, 80] on icon at bounding box center [972, 79] width 14 height 14
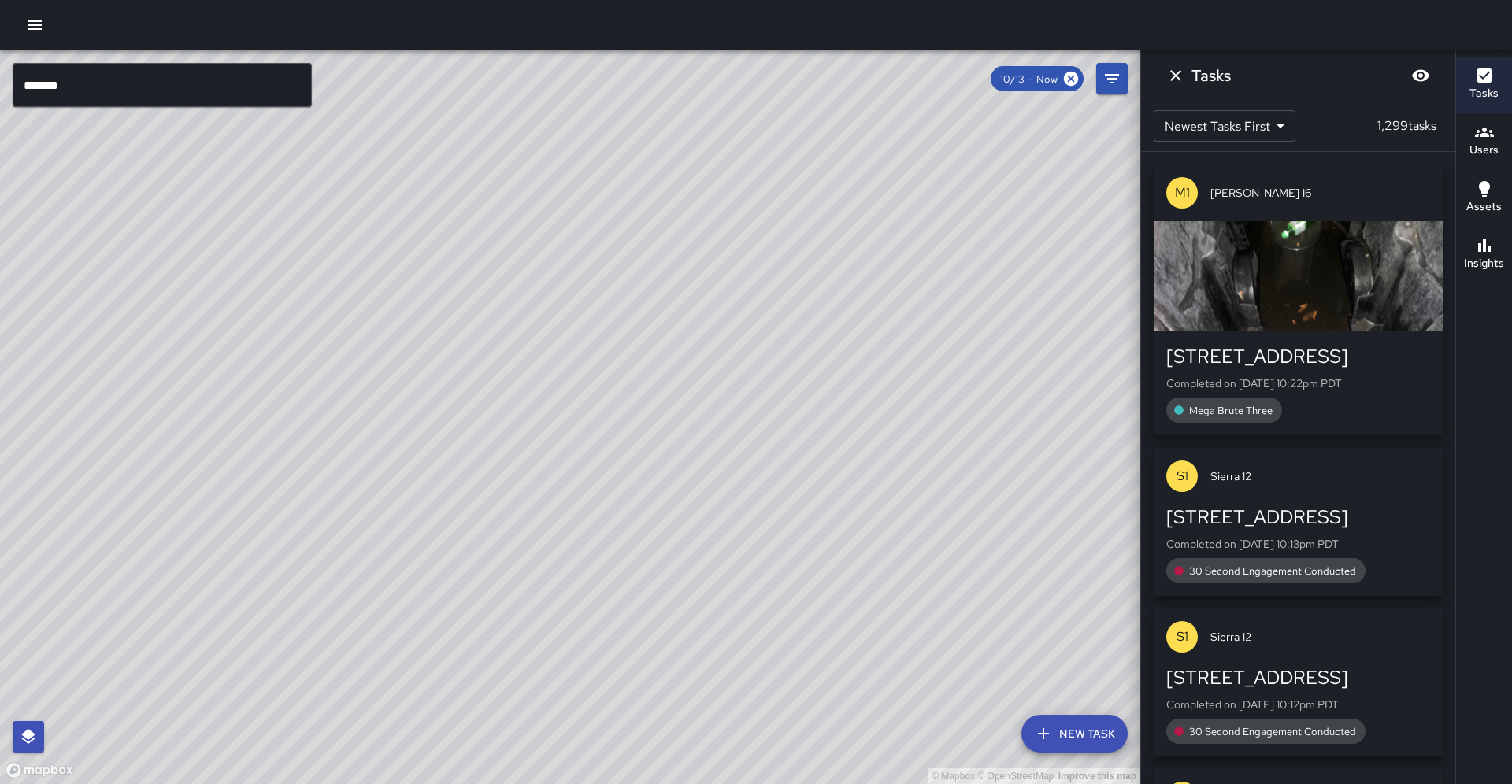
drag, startPoint x: 666, startPoint y: 534, endPoint x: 666, endPoint y: 578, distance: 44.0
click at [673, 575] on div "© Mapbox © OpenStreetMap Improve this map" at bounding box center [570, 417] width 1141 height 733
drag, startPoint x: 693, startPoint y: 621, endPoint x: 746, endPoint y: 556, distance: 83.9
click at [746, 556] on div "© Mapbox © OpenStreetMap Improve this map" at bounding box center [570, 417] width 1141 height 733
click at [729, 295] on div "© Mapbox © OpenStreetMap Improve this map" at bounding box center [570, 417] width 1141 height 733
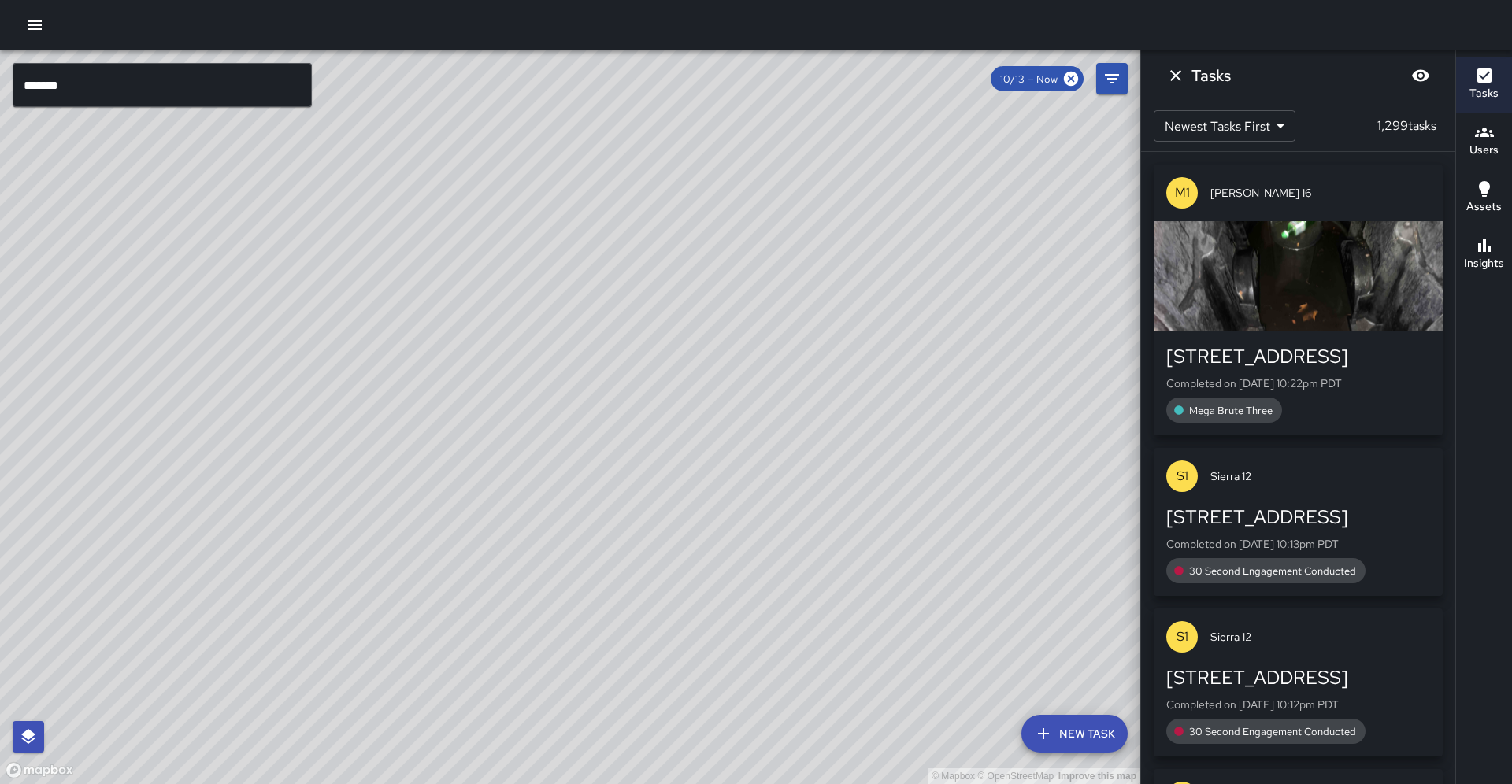
click at [216, 563] on div "© Mapbox © OpenStreetMap Improve this map" at bounding box center [570, 417] width 1141 height 733
drag, startPoint x: 217, startPoint y: 564, endPoint x: 422, endPoint y: 344, distance: 300.7
click at [428, 341] on div "© Mapbox © OpenStreetMap Improve this map" at bounding box center [570, 417] width 1141 height 733
drag, startPoint x: 337, startPoint y: 654, endPoint x: 323, endPoint y: 270, distance: 384.3
click at [323, 272] on div "© Mapbox © OpenStreetMap Improve this map" at bounding box center [570, 417] width 1141 height 733
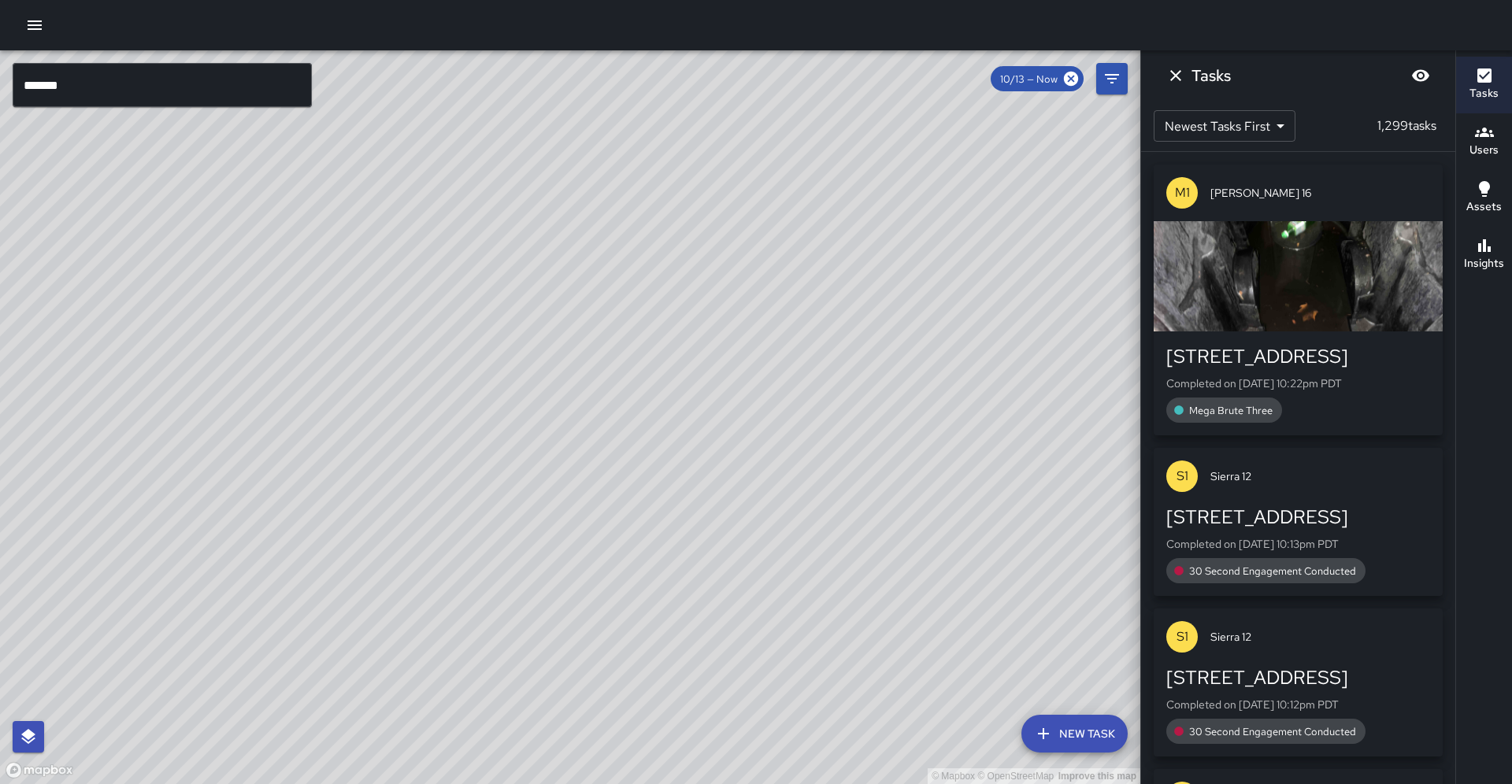
drag, startPoint x: 754, startPoint y: 281, endPoint x: 422, endPoint y: 256, distance: 332.9
click at [416, 262] on div "© Mapbox © OpenStreetMap Improve this map" at bounding box center [570, 417] width 1141 height 733
drag, startPoint x: 824, startPoint y: 185, endPoint x: 312, endPoint y: 743, distance: 757.3
click at [312, 743] on div "© Mapbox © OpenStreetMap Improve this map" at bounding box center [570, 417] width 1141 height 733
drag, startPoint x: 443, startPoint y: 714, endPoint x: 501, endPoint y: 648, distance: 87.9
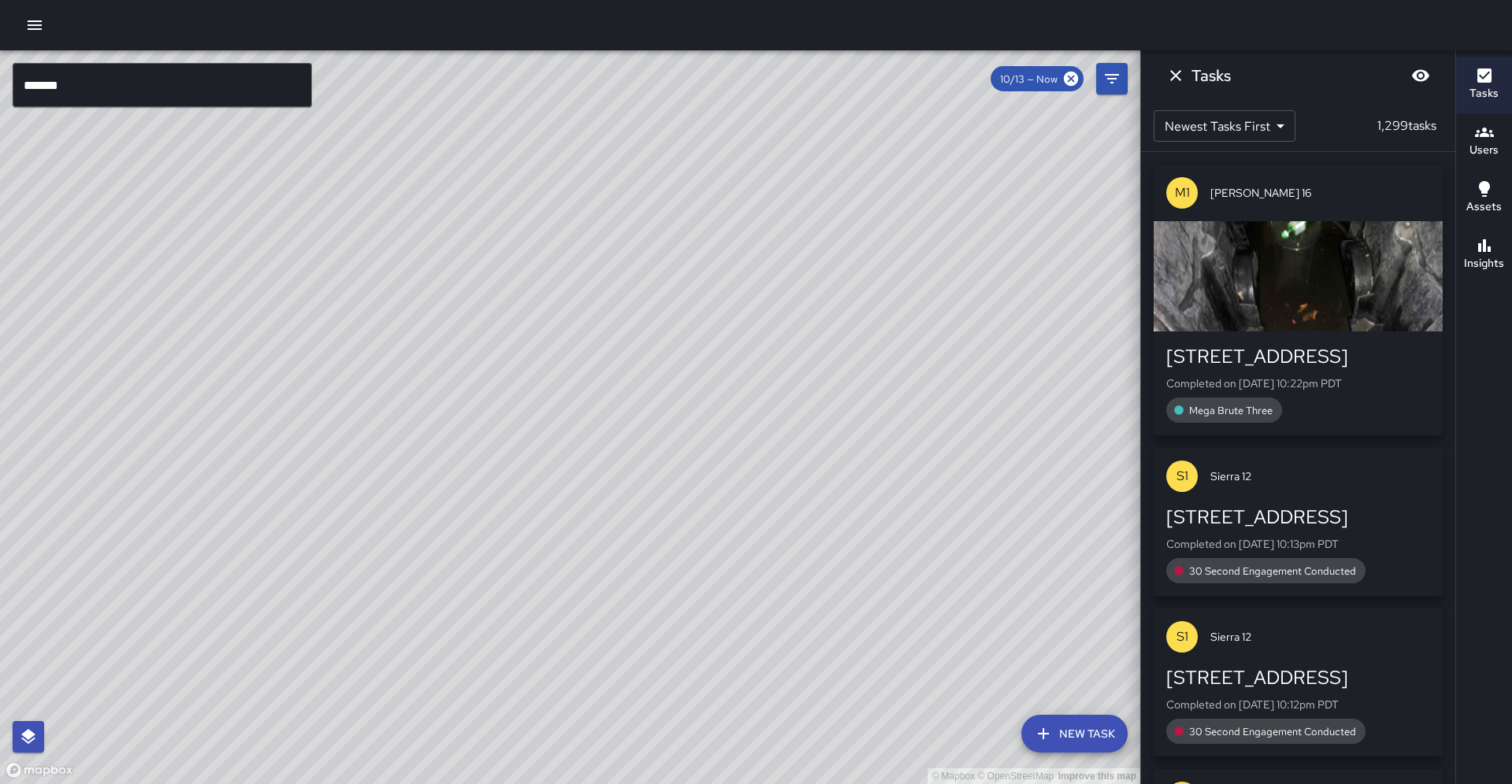
click at [501, 648] on div "© Mapbox © OpenStreetMap Improve this map" at bounding box center [570, 417] width 1141 height 733
click at [325, 430] on div "© Mapbox © OpenStreetMap Improve this map" at bounding box center [570, 417] width 1141 height 733
drag, startPoint x: 268, startPoint y: 560, endPoint x: 332, endPoint y: 480, distance: 102.4
click at [332, 480] on div "© Mapbox © OpenStreetMap Improve this map" at bounding box center [570, 417] width 1141 height 733
